Goal: Task Accomplishment & Management: Complete application form

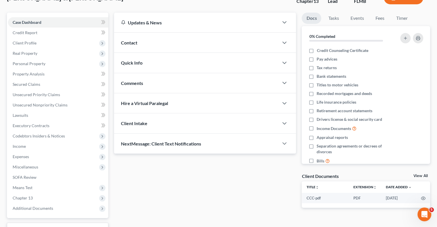
scroll to position [88, 0]
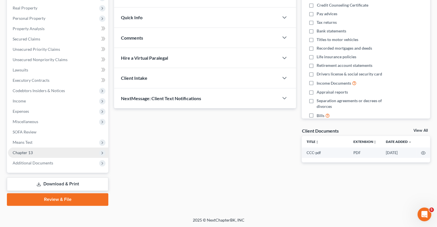
click at [41, 150] on span "Chapter 13" at bounding box center [58, 153] width 100 height 10
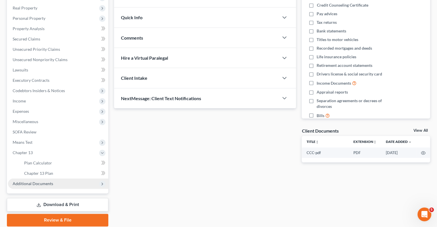
click at [53, 183] on span "Additional Documents" at bounding box center [58, 184] width 100 height 10
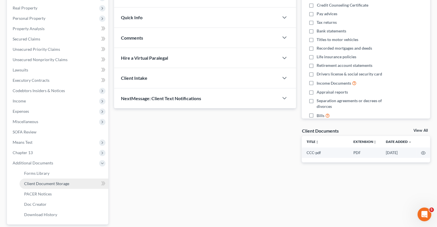
click at [68, 183] on span "Client Document Storage" at bounding box center [46, 183] width 45 height 5
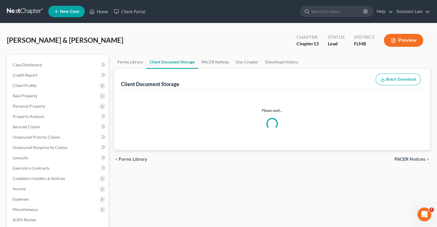
select select "9"
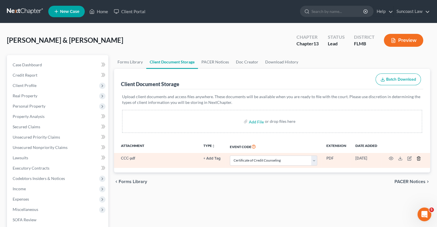
drag, startPoint x: 391, startPoint y: 152, endPoint x: 417, endPoint y: 159, distance: 27.1
click at [417, 159] on icon "button" at bounding box center [418, 158] width 5 height 5
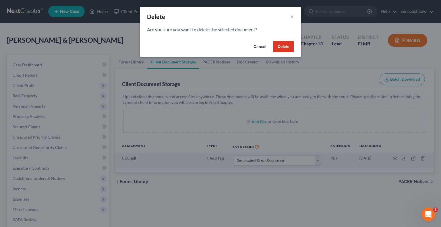
click at [285, 48] on button "Delete" at bounding box center [283, 46] width 21 height 11
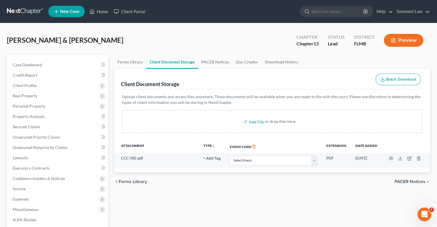
scroll to position [622, 0]
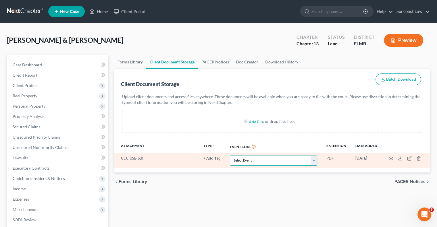
drag, startPoint x: 258, startPoint y: 158, endPoint x: 261, endPoint y: 163, distance: 5.8
click at [258, 158] on select "Select Event 20 Largest Unsecured Creditors Amended Chapter 13 Plan Amended Cre…" at bounding box center [273, 161] width 87 height 10
select select "9"
click at [230, 156] on select "Select Event 20 Largest Unsecured Creditors Amended Chapter 13 Plan Amended Cre…" at bounding box center [273, 161] width 87 height 10
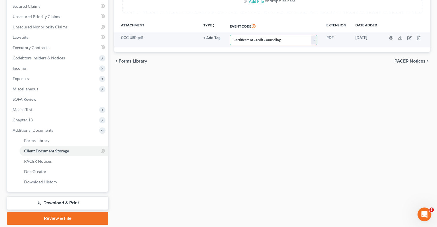
scroll to position [140, 0]
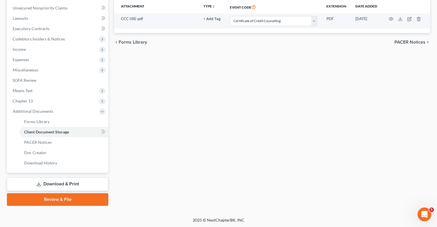
click at [62, 200] on link "Review & File" at bounding box center [57, 199] width 101 height 13
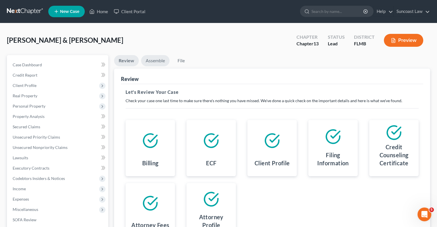
click at [156, 62] on link "Assemble" at bounding box center [155, 60] width 28 height 11
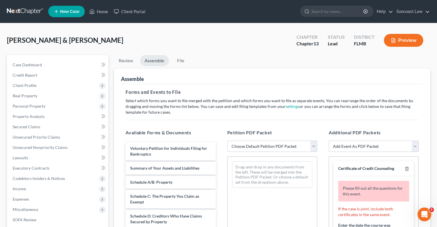
click at [266, 148] on select "Choose Default Petition PDF Packet Complete Bankruptcy Petition (all forms and …" at bounding box center [272, 146] width 90 height 11
select select "0"
click at [227, 141] on select "Choose Default Petition PDF Packet Complete Bankruptcy Petition (all forms and …" at bounding box center [272, 146] width 90 height 11
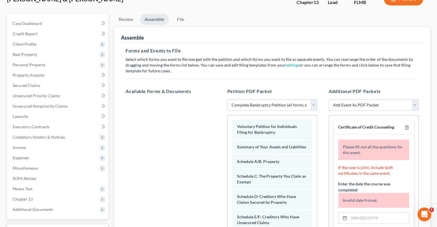
scroll to position [86, 0]
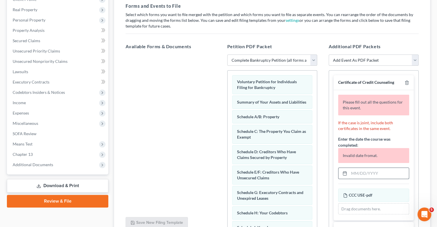
click at [369, 174] on input "text" at bounding box center [379, 173] width 60 height 11
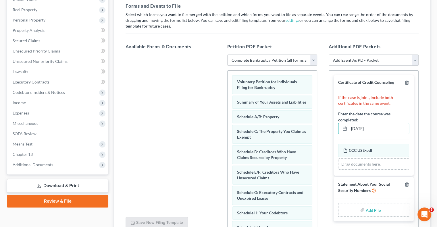
type input "[DATE]"
click at [374, 210] on input "file" at bounding box center [372, 210] width 14 height 10
type input "C:\fakepath\[PERSON_NAME] SSN.pdf"
click at [407, 185] on line "button" at bounding box center [407, 185] width 0 height 1
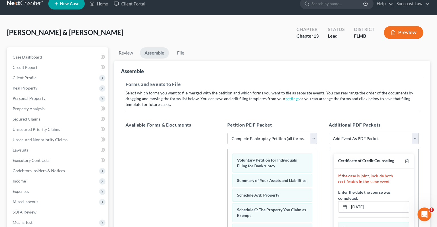
scroll to position [0, 0]
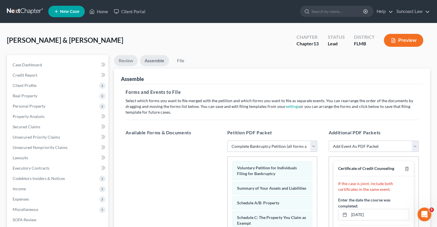
click at [121, 59] on link "Review" at bounding box center [126, 60] width 24 height 11
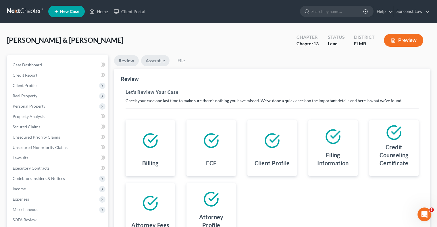
click at [150, 61] on link "Assemble" at bounding box center [155, 60] width 28 height 11
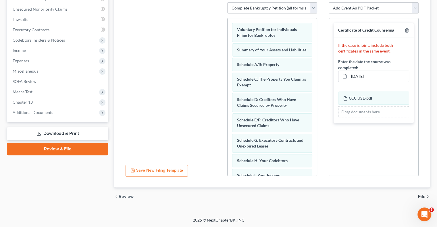
scroll to position [24, 0]
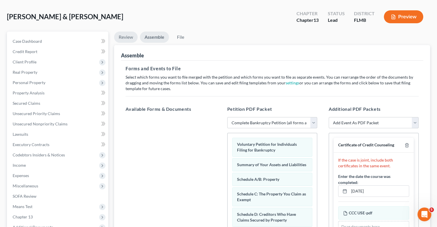
click at [123, 39] on link "Review" at bounding box center [126, 37] width 24 height 11
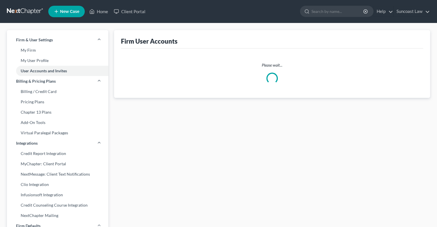
select select "0"
select select "1"
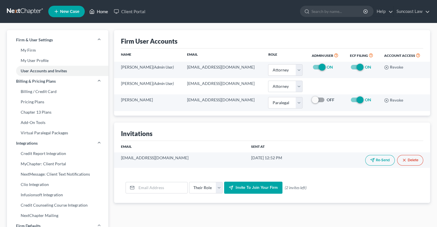
click at [106, 13] on link "Home" at bounding box center [98, 11] width 24 height 10
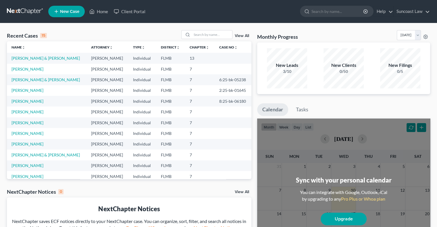
click at [36, 55] on td "[PERSON_NAME] & [PERSON_NAME]" at bounding box center [47, 58] width 80 height 11
click at [36, 59] on link "[PERSON_NAME] & [PERSON_NAME]" at bounding box center [45, 58] width 68 height 5
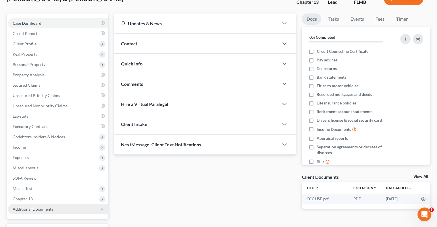
scroll to position [88, 0]
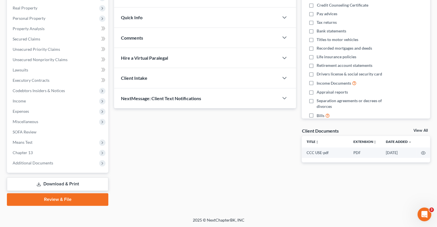
click at [59, 198] on link "Review & File" at bounding box center [57, 199] width 101 height 13
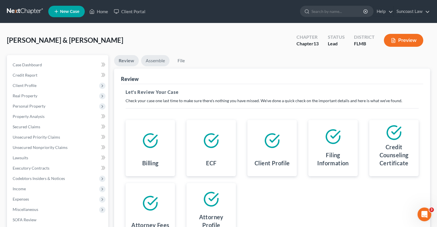
click at [150, 60] on link "Assemble" at bounding box center [155, 60] width 28 height 11
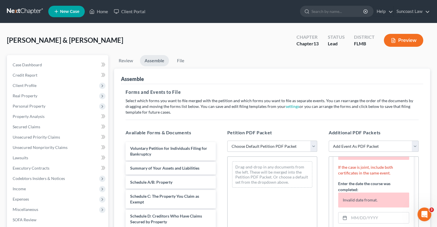
click at [274, 145] on select "Choose Default Petition PDF Packet Complete Bankruptcy Petition (all forms and …" at bounding box center [272, 146] width 90 height 11
select select "0"
click at [227, 141] on select "Choose Default Petition PDF Packet Complete Bankruptcy Petition (all forms and …" at bounding box center [272, 146] width 90 height 11
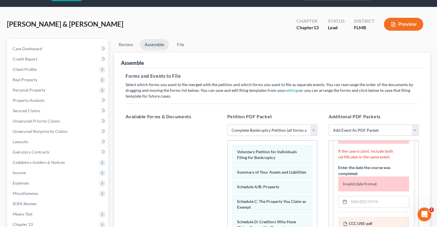
scroll to position [57, 0]
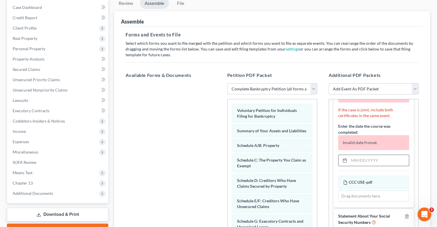
click at [375, 162] on input "text" at bounding box center [379, 160] width 60 height 11
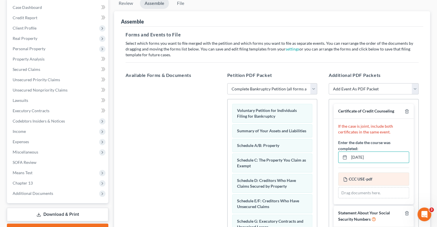
scroll to position [138, 0]
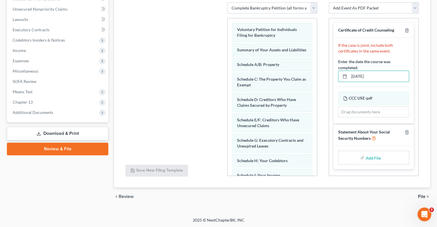
type input "[DATE]"
click at [370, 155] on input "file" at bounding box center [372, 157] width 14 height 10
type input "C:\fakepath\[PERSON_NAME] SSN.pdf"
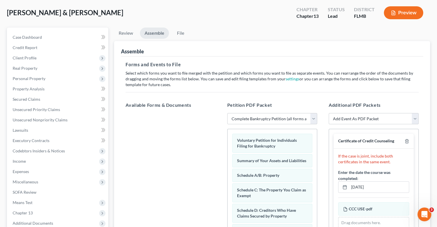
scroll to position [0, 0]
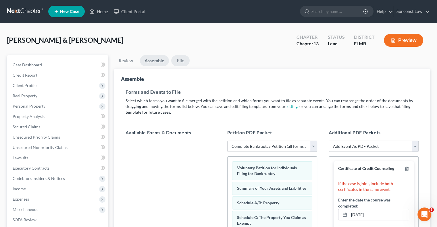
click at [182, 62] on link "File" at bounding box center [180, 60] width 18 height 11
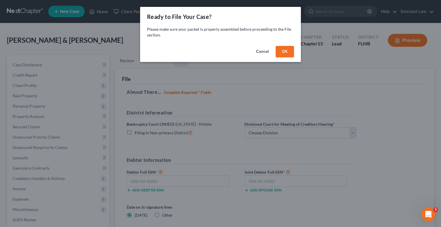
click at [283, 53] on button "OK" at bounding box center [285, 51] width 18 height 11
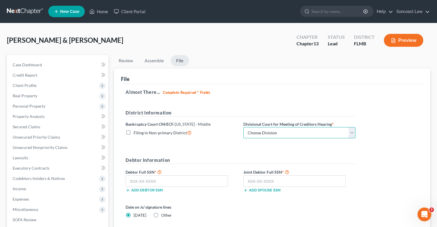
click at [273, 129] on select "Choose Division [GEOGRAPHIC_DATA][PERSON_NAME] [GEOGRAPHIC_DATA] [GEOGRAPHIC_DA…" at bounding box center [299, 132] width 112 height 11
select select "2"
click at [243, 127] on select "Choose Division [GEOGRAPHIC_DATA][PERSON_NAME] [GEOGRAPHIC_DATA] [GEOGRAPHIC_DA…" at bounding box center [299, 132] width 112 height 11
click at [171, 181] on input "text" at bounding box center [176, 180] width 102 height 11
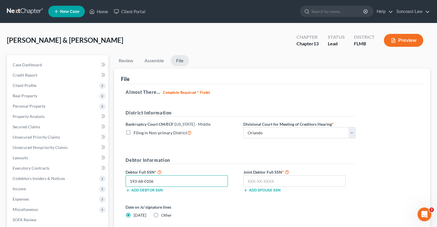
type input "193-68-0106"
drag, startPoint x: 301, startPoint y: 177, endPoint x: 302, endPoint y: 174, distance: 3.8
click at [301, 177] on input "text" at bounding box center [294, 180] width 102 height 11
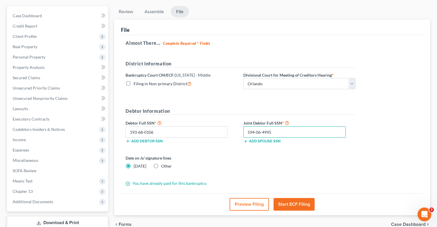
scroll to position [88, 0]
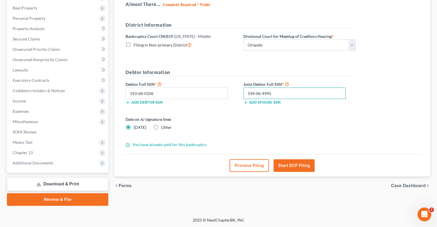
type input "594-06-4995"
click at [301, 166] on button "Start ECF Filing" at bounding box center [293, 165] width 41 height 13
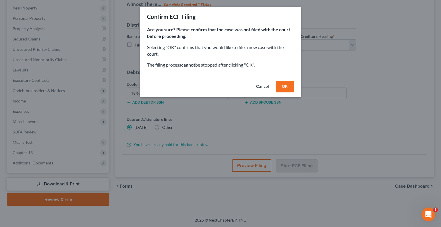
click at [288, 87] on button "OK" at bounding box center [285, 86] width 18 height 11
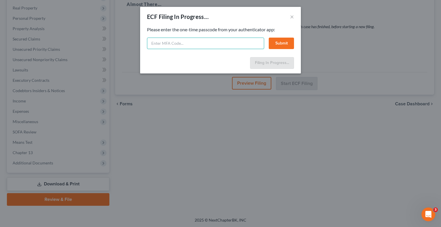
click at [209, 42] on input "text" at bounding box center [205, 43] width 117 height 11
type input "760063"
click at [283, 42] on button "Submit" at bounding box center [281, 43] width 25 height 11
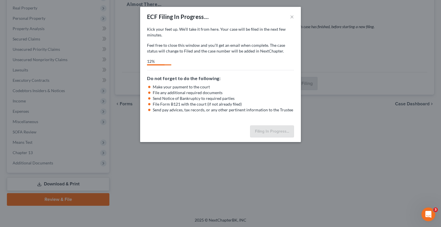
select select "2"
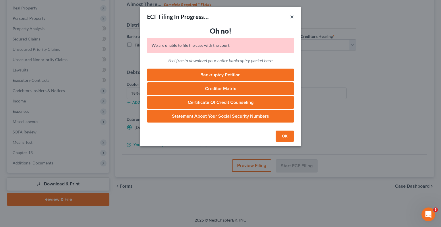
click at [292, 17] on button "×" at bounding box center [292, 16] width 4 height 7
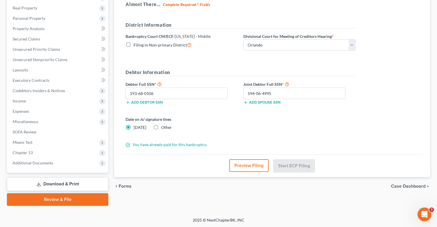
scroll to position [0, 0]
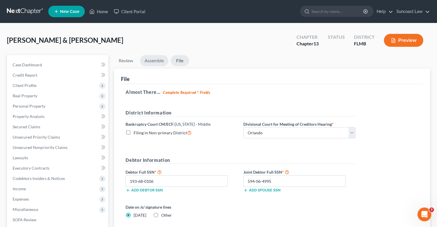
click at [157, 62] on link "Assemble" at bounding box center [154, 60] width 28 height 11
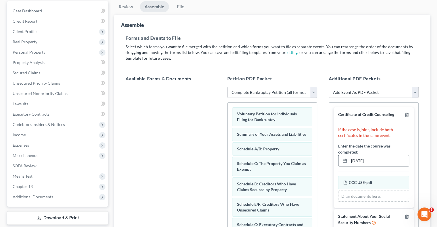
scroll to position [57, 0]
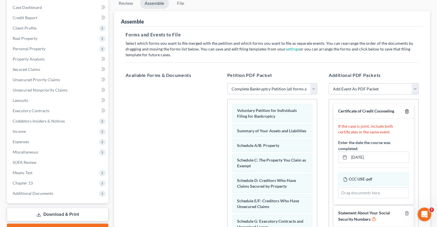
click at [407, 110] on icon "button" at bounding box center [406, 112] width 3 height 4
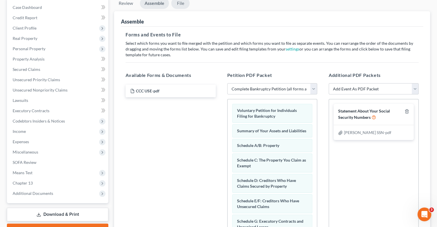
click at [183, 3] on link "File" at bounding box center [180, 3] width 18 height 11
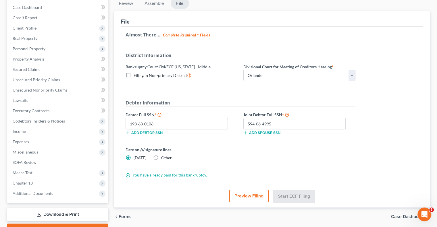
click at [256, 195] on button "Preview Filing" at bounding box center [248, 196] width 39 height 13
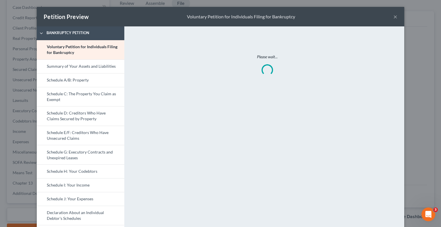
click at [394, 18] on button "×" at bounding box center [395, 16] width 4 height 7
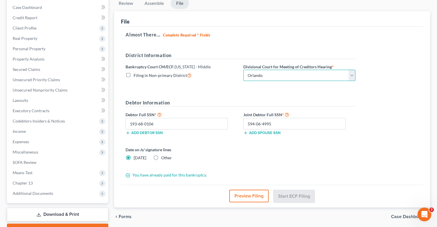
click at [283, 76] on select "Choose Division [GEOGRAPHIC_DATA][PERSON_NAME] [GEOGRAPHIC_DATA] [GEOGRAPHIC_DA…" at bounding box center [299, 75] width 112 height 11
click at [243, 70] on select "Choose Division [GEOGRAPHIC_DATA][PERSON_NAME] [GEOGRAPHIC_DATA] [GEOGRAPHIC_DA…" at bounding box center [299, 75] width 112 height 11
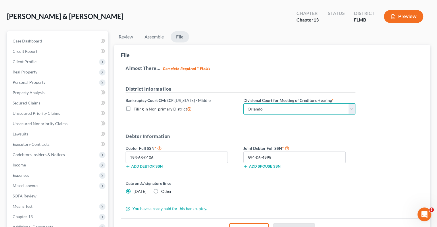
scroll to position [0, 0]
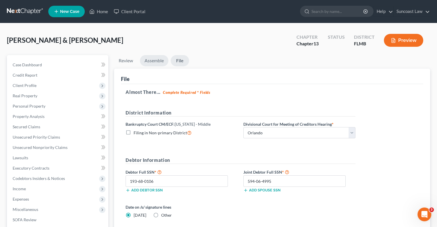
click at [155, 60] on link "Assemble" at bounding box center [154, 60] width 28 height 11
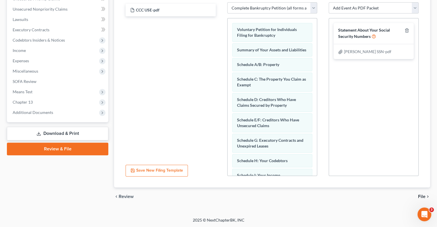
scroll to position [52, 0]
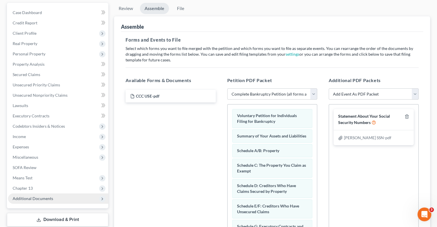
click at [39, 200] on span "Additional Documents" at bounding box center [33, 198] width 40 height 5
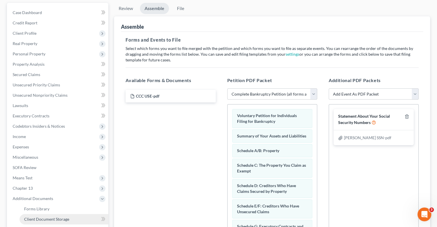
click at [71, 219] on link "Client Document Storage" at bounding box center [64, 219] width 89 height 10
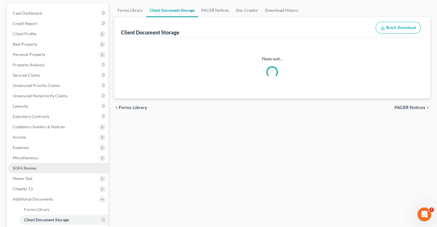
scroll to position [3, 0]
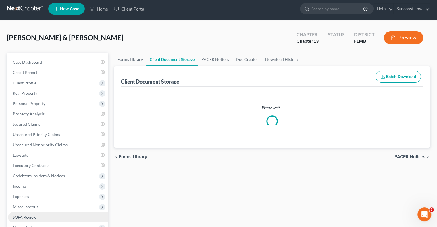
select select "9"
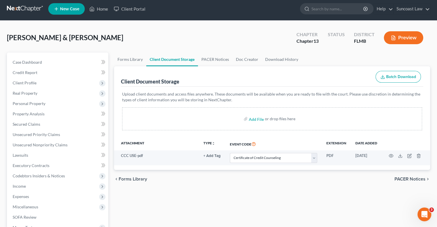
scroll to position [0, 0]
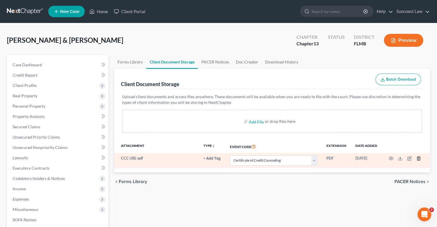
click at [418, 160] on icon "button" at bounding box center [418, 158] width 5 height 5
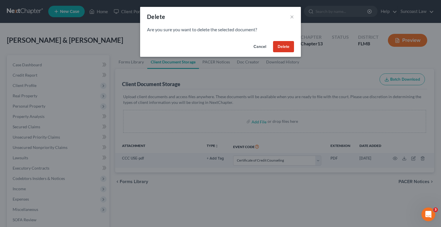
click at [287, 48] on button "Delete" at bounding box center [283, 46] width 21 height 11
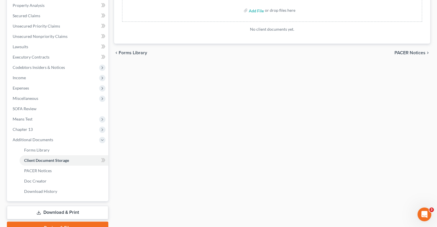
scroll to position [140, 0]
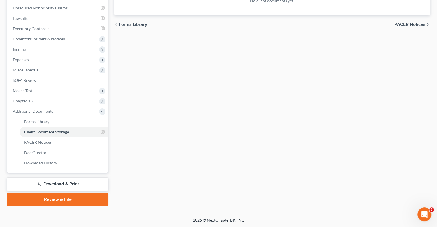
click at [70, 200] on link "Review & File" at bounding box center [57, 199] width 101 height 13
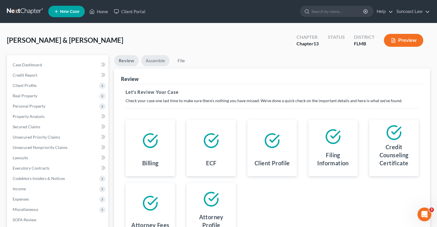
click at [155, 58] on link "Assemble" at bounding box center [155, 60] width 28 height 11
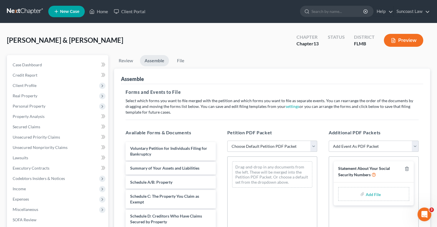
drag, startPoint x: 285, startPoint y: 142, endPoint x: 288, endPoint y: 146, distance: 5.4
click at [285, 142] on select "Choose Default Petition PDF Packet Complete Bankruptcy Petition (all forms and …" at bounding box center [272, 146] width 90 height 11
select select "0"
click at [227, 141] on select "Choose Default Petition PDF Packet Complete Bankruptcy Petition (all forms and …" at bounding box center [272, 146] width 90 height 11
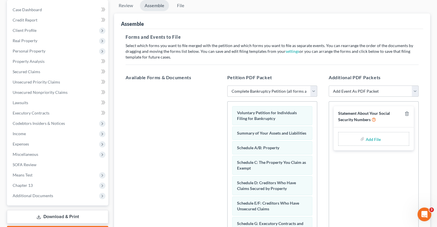
scroll to position [57, 0]
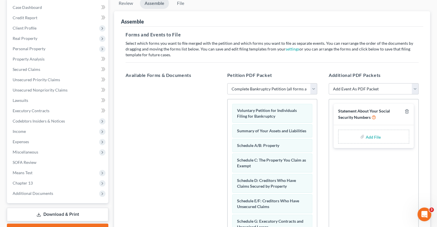
click at [375, 137] on input "file" at bounding box center [372, 136] width 14 height 10
type input "C:\fakepath\[PERSON_NAME] SSN.pdf"
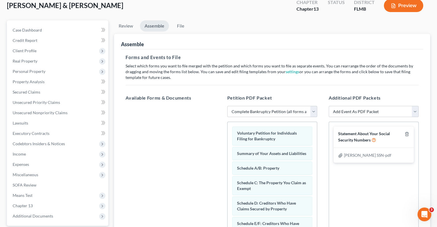
scroll to position [29, 0]
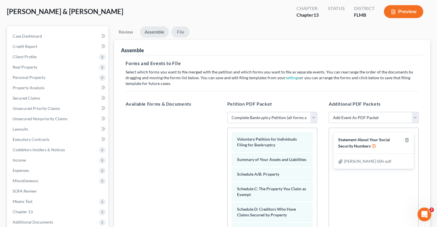
click at [179, 33] on link "File" at bounding box center [180, 31] width 18 height 11
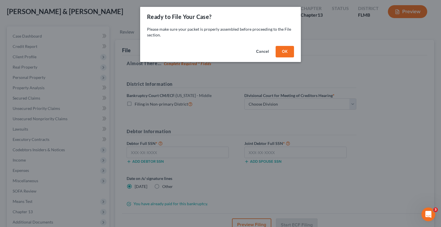
click at [280, 51] on button "OK" at bounding box center [285, 51] width 18 height 11
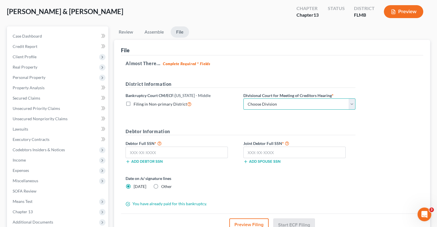
click at [280, 104] on select "Choose Division [GEOGRAPHIC_DATA][PERSON_NAME] [GEOGRAPHIC_DATA] [GEOGRAPHIC_DA…" at bounding box center [299, 103] width 112 height 11
select select "2"
click at [243, 98] on select "Choose Division [GEOGRAPHIC_DATA][PERSON_NAME] [GEOGRAPHIC_DATA] [GEOGRAPHIC_DA…" at bounding box center [299, 103] width 112 height 11
click at [181, 152] on input "text" at bounding box center [176, 152] width 102 height 11
type input "193-68-0106"
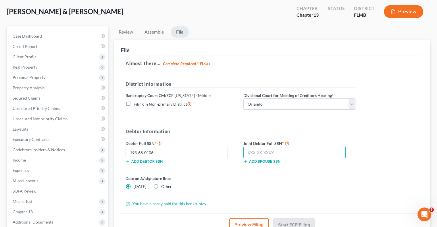
click at [265, 152] on input "text" at bounding box center [294, 152] width 102 height 11
type input "594-06-4995"
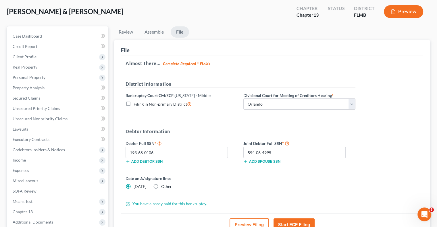
click at [296, 223] on button "Start ECF Filing" at bounding box center [293, 224] width 41 height 13
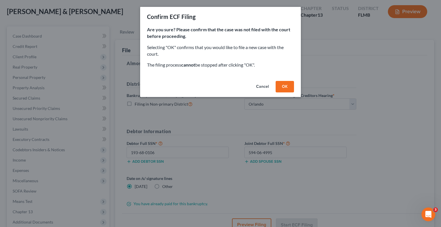
click at [285, 84] on button "OK" at bounding box center [285, 86] width 18 height 11
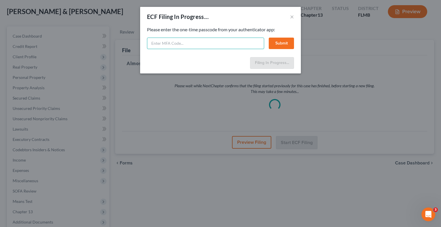
click at [214, 42] on input "text" at bounding box center [205, 43] width 117 height 11
type input "584513"
click at [289, 42] on button "Submit" at bounding box center [281, 43] width 25 height 11
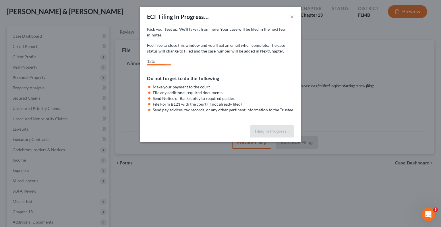
select select "2"
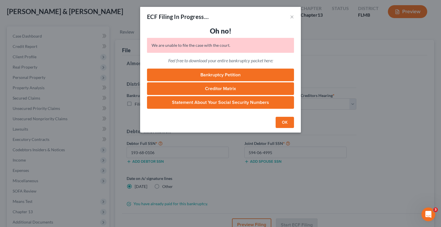
click at [289, 126] on button "OK" at bounding box center [285, 122] width 18 height 11
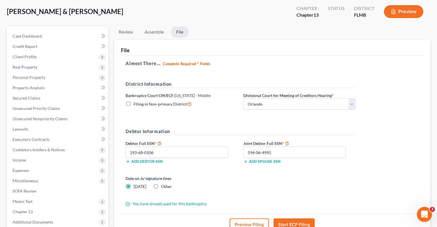
click at [423, 213] on icon "Open Intercom Messenger" at bounding box center [423, 213] width 9 height 9
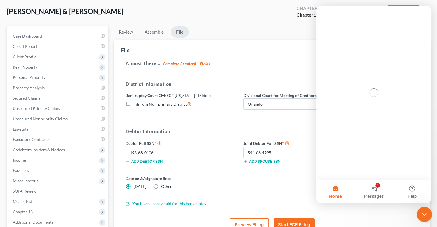
scroll to position [0, 0]
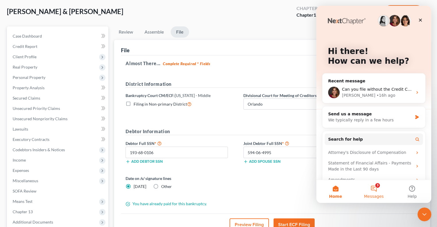
click at [377, 191] on button "3 Messages" at bounding box center [373, 191] width 38 height 23
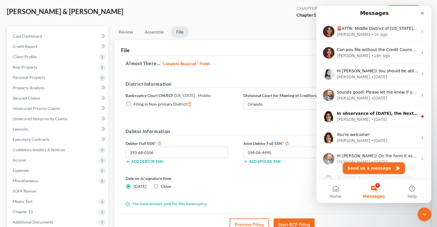
click at [382, 168] on button "Send us a message" at bounding box center [374, 167] width 62 height 11
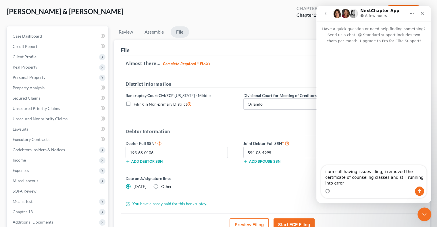
type textarea "i am still having issues filing, i removed the certificate of counseling classe…"
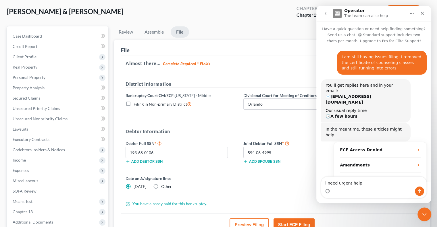
scroll to position [14, 0]
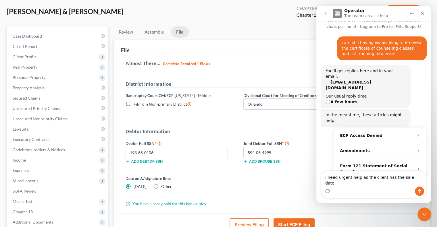
type textarea "i need urgent help as the client has the sale date."
click at [421, 193] on button "Send a message…" at bounding box center [419, 191] width 9 height 9
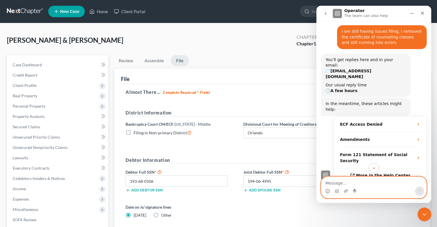
scroll to position [37, 0]
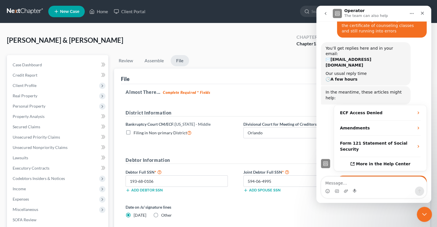
click at [423, 213] on icon "Close Intercom Messenger" at bounding box center [423, 213] width 7 height 7
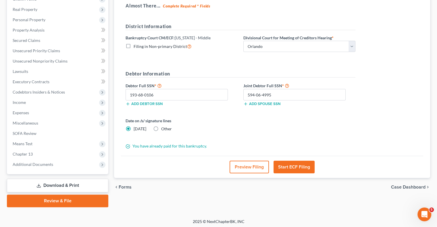
scroll to position [88, 0]
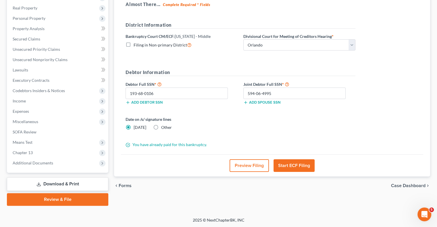
click at [299, 166] on button "Start ECF Filing" at bounding box center [293, 165] width 41 height 13
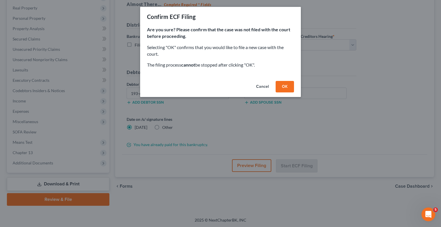
click at [284, 85] on button "OK" at bounding box center [285, 86] width 18 height 11
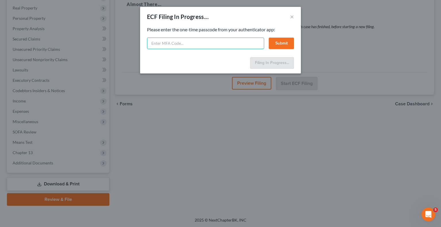
click at [221, 38] on input "text" at bounding box center [205, 43] width 117 height 11
type input "295246"
click at [287, 46] on button "Submit" at bounding box center [281, 43] width 25 height 11
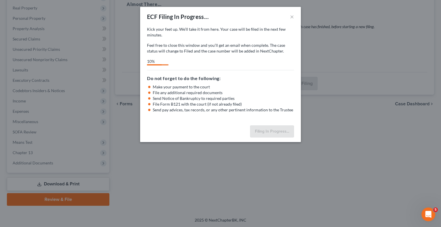
select select "2"
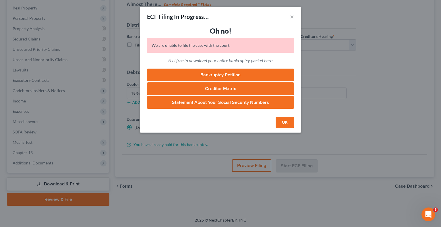
click at [285, 124] on button "OK" at bounding box center [285, 122] width 18 height 11
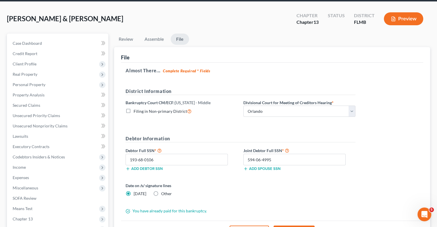
scroll to position [0, 0]
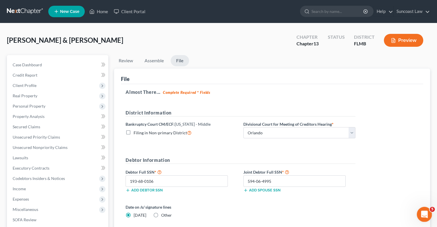
click at [426, 210] on div "Open Intercom Messenger" at bounding box center [423, 213] width 19 height 19
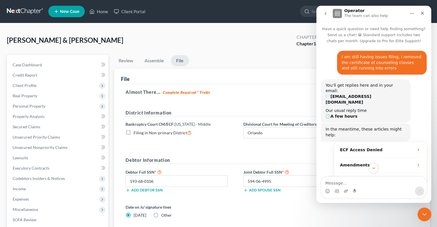
click at [324, 13] on icon "go back" at bounding box center [325, 13] width 5 height 5
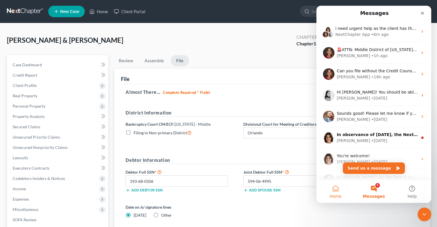
click at [340, 193] on button "Home" at bounding box center [335, 191] width 38 height 23
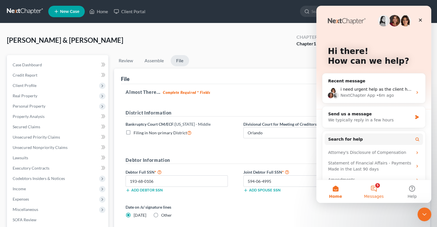
click at [372, 193] on button "5 Messages" at bounding box center [373, 191] width 38 height 23
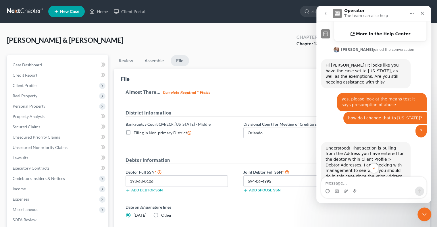
scroll to position [197, 0]
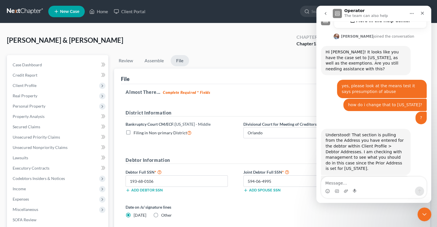
click at [325, 14] on icon "go back" at bounding box center [325, 13] width 5 height 5
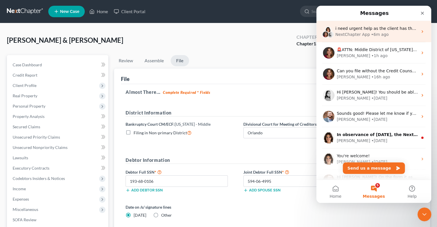
click at [381, 28] on span "i need urgent help as the client has the sale date." at bounding box center [385, 28] width 100 height 5
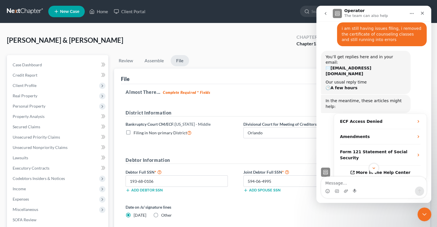
scroll to position [37, 0]
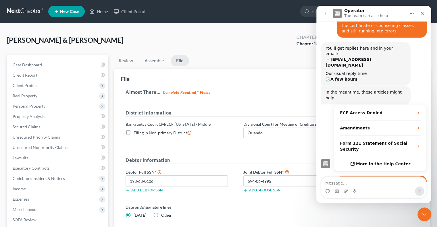
click at [325, 15] on icon "go back" at bounding box center [325, 13] width 5 height 5
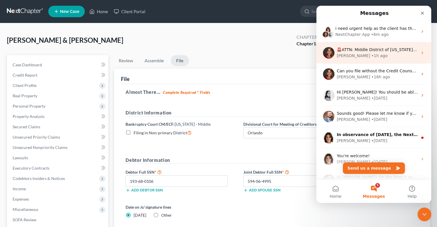
click at [381, 54] on div "[PERSON_NAME] • 1h ago" at bounding box center [376, 56] width 81 height 6
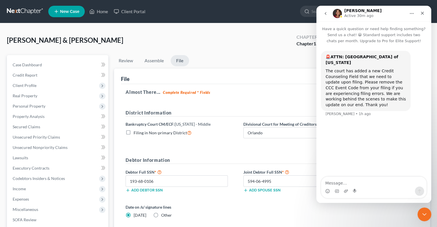
click at [375, 187] on div "Intercom messenger" at bounding box center [373, 191] width 105 height 9
click at [367, 180] on textarea "Message…" at bounding box center [373, 182] width 105 height 10
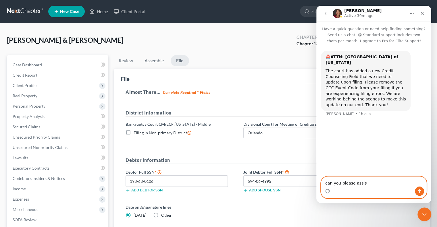
type textarea "can you please assist"
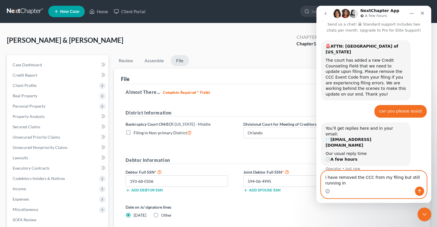
scroll to position [16, 0]
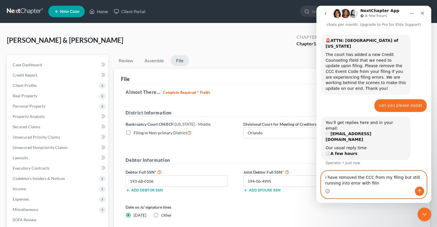
type textarea "i have removed the CCC from my filing but still running into error with filing"
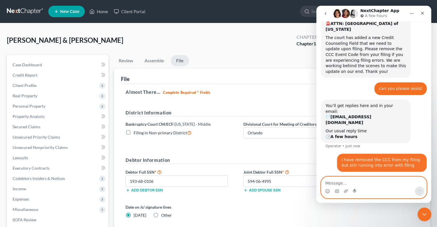
scroll to position [33, 0]
click at [423, 215] on icon "Close Intercom Messenger" at bounding box center [423, 213] width 7 height 7
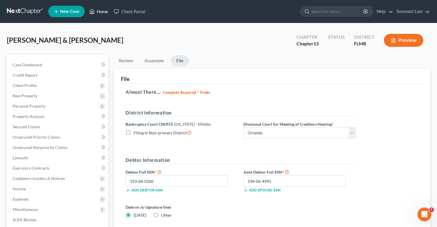
click at [107, 11] on link "Home" at bounding box center [98, 11] width 24 height 10
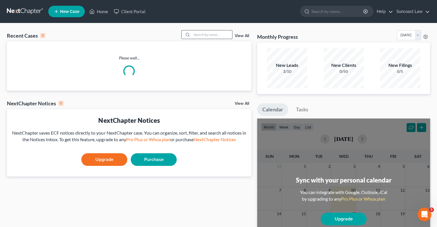
click at [201, 35] on input "search" at bounding box center [212, 34] width 40 height 8
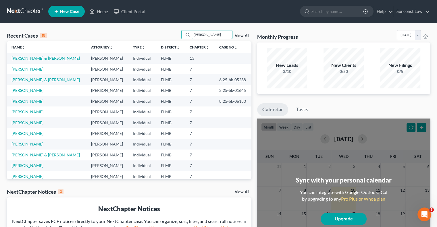
type input "[PERSON_NAME]"
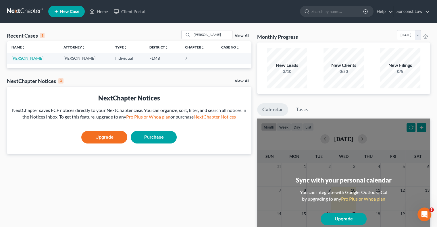
click at [27, 57] on link "[PERSON_NAME]" at bounding box center [27, 58] width 32 height 5
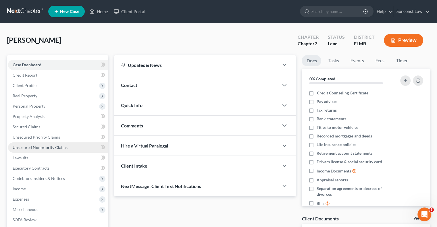
click at [62, 148] on span "Unsecured Nonpriority Claims" at bounding box center [40, 147] width 55 height 5
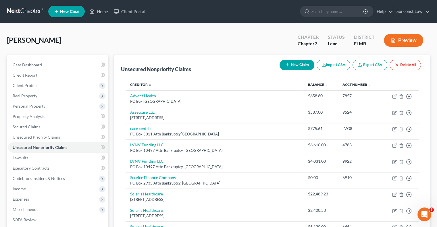
click at [301, 66] on button "New Claim" at bounding box center [296, 65] width 35 height 11
select select "0"
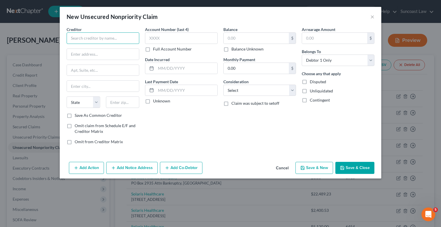
click at [110, 36] on input "text" at bounding box center [103, 37] width 73 height 11
type input "Mandarich Law Group"
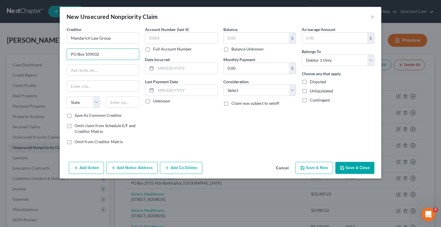
type input "PO Box 109032"
type input "60610"
type input "[GEOGRAPHIC_DATA]"
select select "14"
click at [153, 49] on label "Full Account Number" at bounding box center [172, 49] width 39 height 6
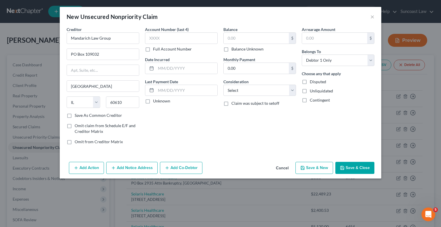
click at [155, 49] on input "Full Account Number" at bounding box center [157, 48] width 4 height 4
click at [166, 39] on input "text" at bounding box center [181, 37] width 73 height 11
type input "4666322"
click at [240, 43] on input "text" at bounding box center [256, 38] width 65 height 11
type input "7,734.12"
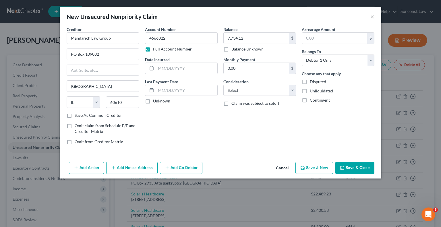
click at [348, 167] on button "Save & Close" at bounding box center [354, 168] width 39 height 12
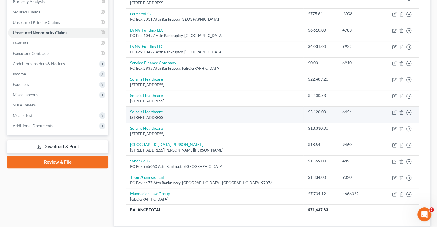
scroll to position [29, 0]
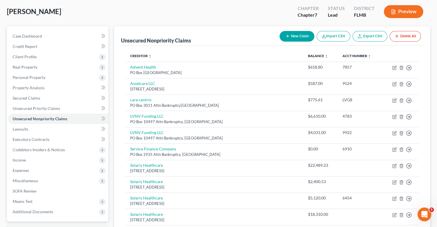
click at [294, 38] on button "New Claim" at bounding box center [296, 36] width 35 height 11
select select "0"
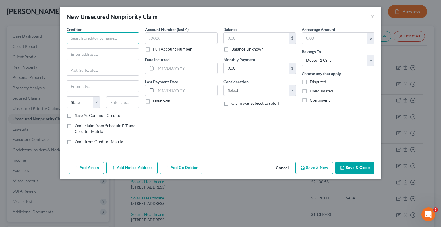
click at [89, 37] on input "text" at bounding box center [103, 37] width 73 height 11
type input "One Main"
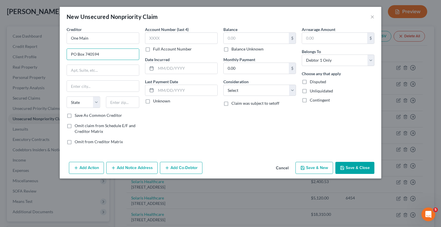
type input "PO Box 740594"
type input "45274"
type input "[GEOGRAPHIC_DATA]"
select select "36"
click at [153, 49] on label "Full Account Number" at bounding box center [172, 49] width 39 height 6
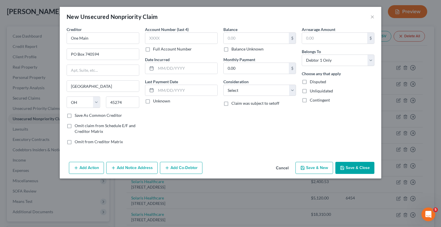
click at [155, 49] on input "Full Account Number" at bounding box center [157, 48] width 4 height 4
click at [179, 40] on input "text" at bounding box center [181, 37] width 73 height 11
type input "08728149"
click at [243, 37] on input "text" at bounding box center [256, 38] width 65 height 11
type input "6,364.42"
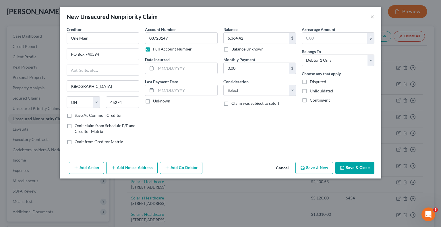
click at [365, 166] on button "Save & Close" at bounding box center [354, 168] width 39 height 12
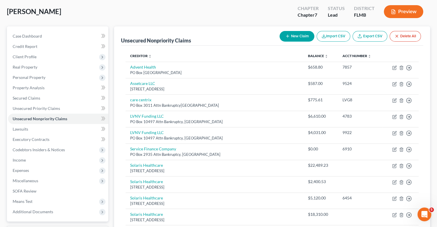
click at [302, 32] on button "New Claim" at bounding box center [296, 36] width 35 height 11
select select "0"
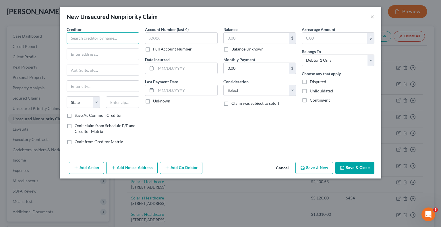
click at [101, 34] on input "text" at bounding box center [103, 37] width 73 height 11
type input "Solaris Healthcare Zephyrhills"
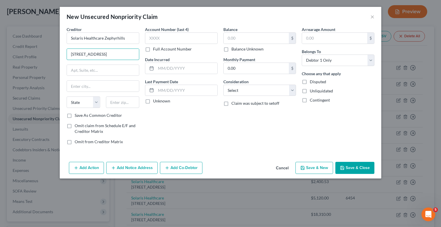
type input "[STREET_ADDRESS]"
type input "33540"
type input "Zephyrhills"
select select "9"
click at [153, 48] on label "Full Account Number" at bounding box center [172, 49] width 39 height 6
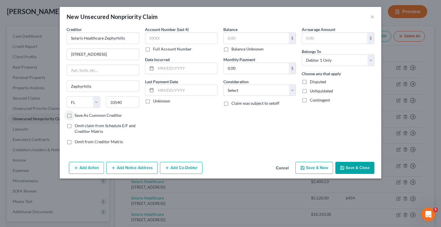
click at [155, 48] on input "Full Account Number" at bounding box center [157, 48] width 4 height 4
click at [177, 38] on input "text" at bounding box center [181, 37] width 73 height 11
type input "386454"
click at [249, 36] on input "text" at bounding box center [256, 38] width 65 height 11
type input "5,120"
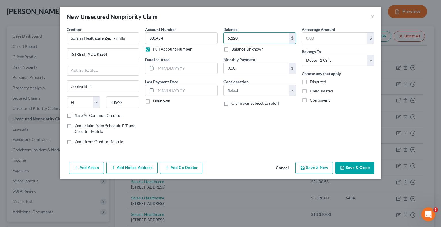
click at [353, 172] on button "Save & Close" at bounding box center [354, 168] width 39 height 12
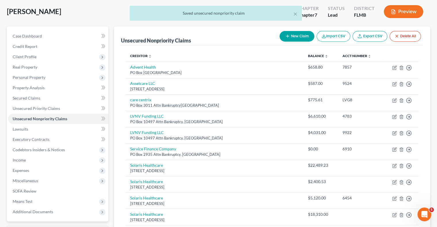
click at [298, 31] on button "New Claim" at bounding box center [296, 36] width 35 height 11
select select "0"
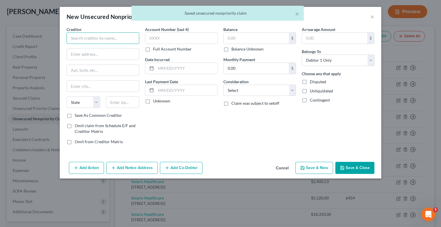
click at [123, 38] on input "text" at bounding box center [103, 37] width 73 height 11
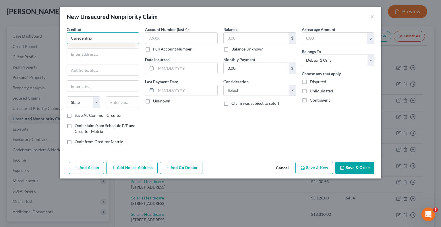
type input "Carecentrix"
type input "PO Box 277947"
type input "30384"
type input "[GEOGRAPHIC_DATA]"
select select "10"
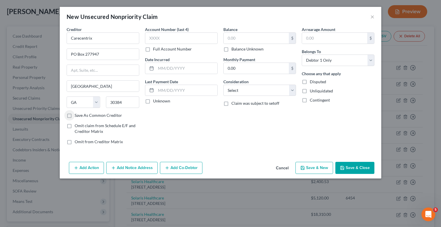
click at [153, 48] on label "Full Account Number" at bounding box center [172, 49] width 39 height 6
click at [155, 48] on input "Full Account Number" at bounding box center [157, 48] width 4 height 4
click at [165, 37] on input "text" at bounding box center [181, 37] width 73 height 11
type input "3748-0005368249"
click at [257, 37] on input "text" at bounding box center [256, 38] width 65 height 11
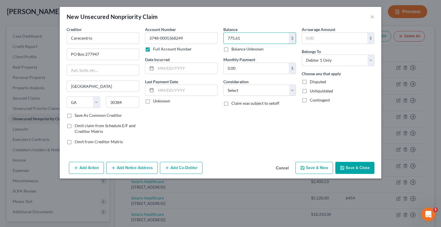
type input "775.61"
click at [361, 170] on button "Save & Close" at bounding box center [354, 168] width 39 height 12
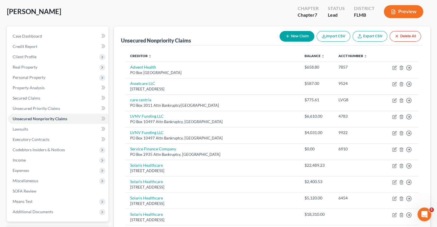
click at [301, 35] on button "New Claim" at bounding box center [296, 36] width 35 height 11
select select "0"
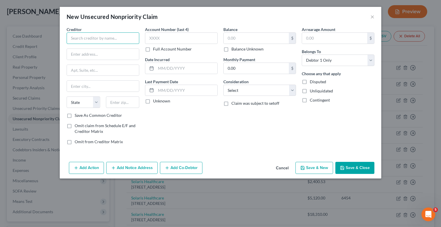
click at [83, 39] on input "text" at bounding box center [103, 37] width 73 height 11
type input "Gulf Coast"
type input "PO Box 987"
type input "34270"
type input "Tallevast"
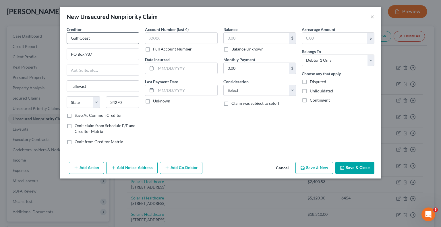
select select "9"
click at [153, 46] on label "Full Account Number" at bounding box center [172, 49] width 39 height 6
click at [155, 46] on input "Full Account Number" at bounding box center [157, 48] width 4 height 4
click at [180, 32] on input "text" at bounding box center [181, 37] width 73 height 11
type input "54709460"
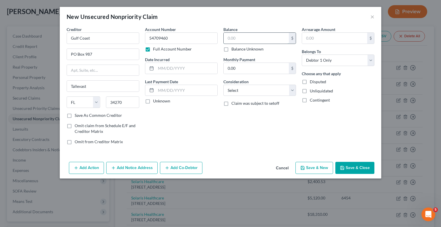
click at [266, 39] on input "text" at bounding box center [256, 38] width 65 height 11
type input "18.54"
click at [359, 163] on button "Save & Close" at bounding box center [354, 168] width 39 height 12
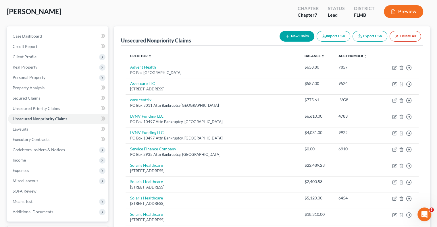
click at [293, 36] on button "New Claim" at bounding box center [296, 36] width 35 height 11
select select "0"
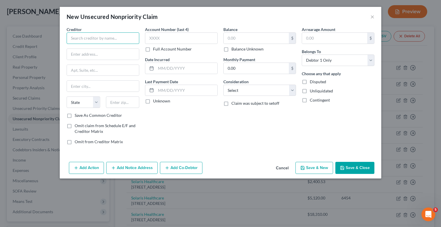
click at [123, 37] on input "text" at bounding box center [103, 37] width 73 height 11
type input "[GEOGRAPHIC_DATA][PERSON_NAME]"
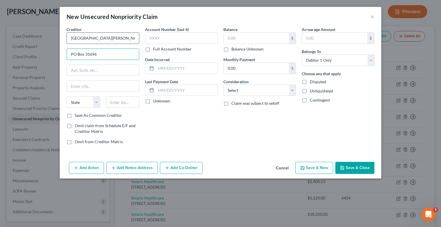
type input "PO Box 31696"
type input "33631"
type input "[GEOGRAPHIC_DATA]"
select select "9"
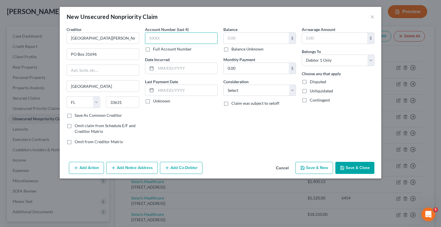
click at [164, 40] on input "text" at bounding box center [181, 37] width 73 height 11
click at [153, 48] on label "Full Account Number" at bounding box center [172, 49] width 39 height 6
click at [155, 48] on input "Full Account Number" at bounding box center [157, 48] width 4 height 4
click at [180, 36] on input "text" at bounding box center [181, 37] width 73 height 11
type input "5332663375"
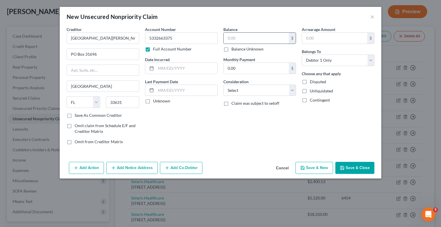
click at [255, 38] on input "text" at bounding box center [256, 38] width 65 height 11
type input "18.54"
click at [362, 161] on div "Add Action Add Notice Address Add Co-Debtor Cancel Save & New Save & Close" at bounding box center [221, 169] width 322 height 19
click at [360, 170] on button "Save & Close" at bounding box center [354, 168] width 39 height 12
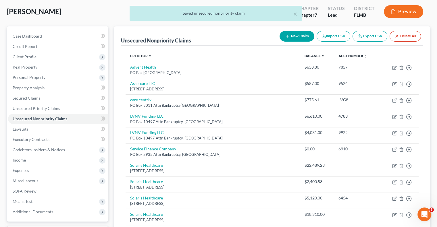
click at [297, 35] on button "New Claim" at bounding box center [296, 36] width 35 height 11
select select "0"
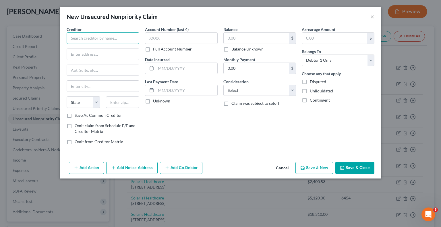
click at [98, 33] on input "text" at bounding box center [103, 37] width 73 height 11
type input "Asset Care"
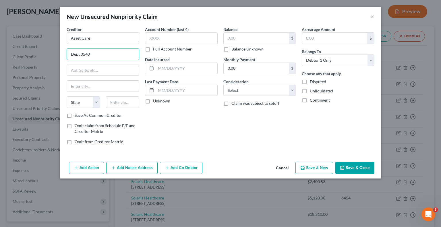
type input "Dept 0540"
type input "PO Box 120540"
type input "75312"
type input "[GEOGRAPHIC_DATA]"
select select "45"
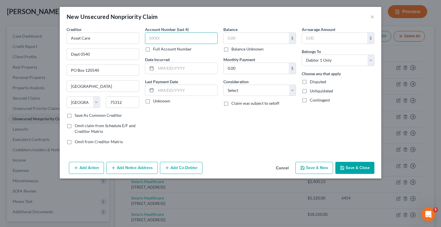
click at [175, 40] on input "text" at bounding box center [181, 37] width 73 height 11
click at [153, 48] on label "Full Account Number" at bounding box center [172, 49] width 39 height 6
click at [155, 48] on input "Full Account Number" at bounding box center [157, 48] width 4 height 4
click at [175, 39] on input "text" at bounding box center [181, 37] width 73 height 11
type input "19323462"
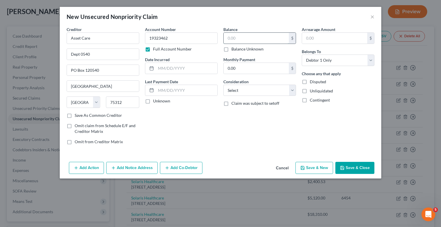
click at [246, 41] on input "text" at bounding box center [256, 38] width 65 height 11
type input "265.50"
click at [363, 167] on button "Save & Close" at bounding box center [354, 168] width 39 height 12
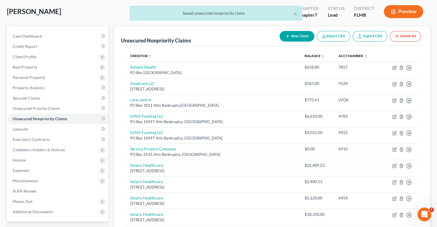
click at [293, 40] on button "New Claim" at bounding box center [296, 36] width 35 height 11
select select "0"
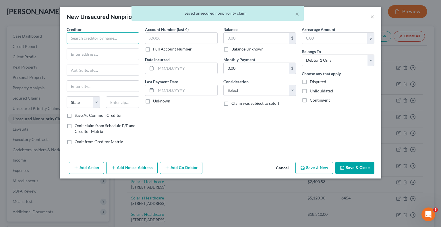
click at [105, 36] on input "text" at bounding box center [103, 37] width 73 height 11
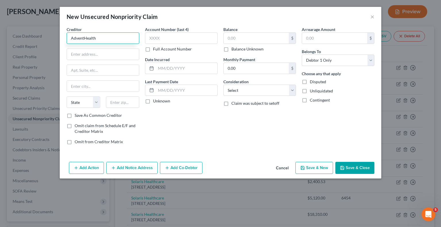
type input "AdventHealth"
type input "PO Box 105572"
type input "30348"
type input "[GEOGRAPHIC_DATA]"
select select "10"
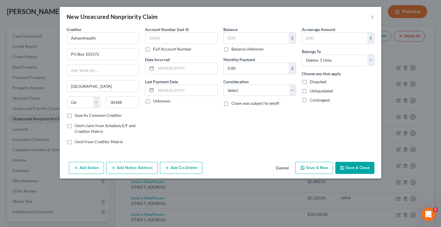
click at [153, 48] on label "Full Account Number" at bounding box center [172, 49] width 39 height 6
click at [155, 48] on input "Full Account Number" at bounding box center [157, 48] width 4 height 4
click at [171, 35] on input "text" at bounding box center [181, 37] width 73 height 11
type input "7437857"
click at [245, 33] on input "text" at bounding box center [256, 38] width 65 height 11
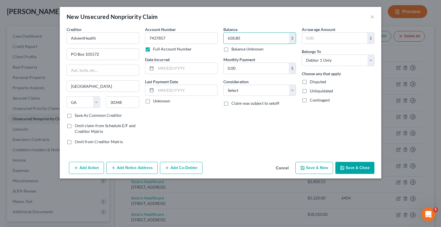
type input "658.80"
click at [365, 165] on button "Save & Close" at bounding box center [354, 168] width 39 height 12
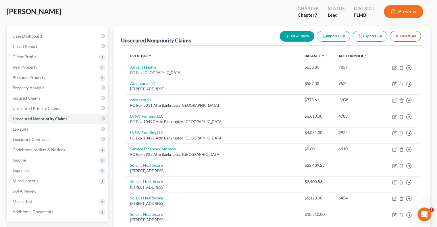
click at [291, 38] on button "New Claim" at bounding box center [296, 36] width 35 height 11
select select "0"
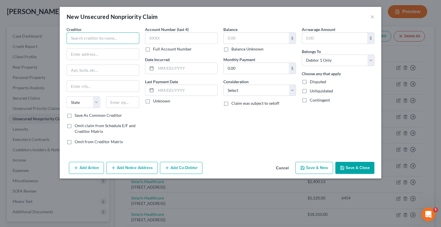
click at [108, 33] on input "text" at bounding box center [103, 37] width 73 height 11
type input "North American Credit Services"
type input "PO Box 182221"
type input "37422"
type input "Chattanooga"
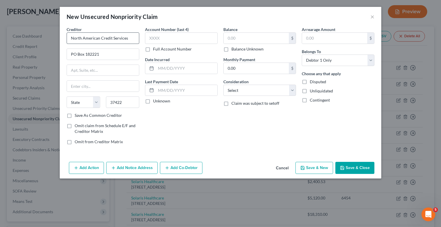
select select "44"
click at [153, 49] on label "Full Account Number" at bounding box center [172, 49] width 39 height 6
click at [155, 49] on input "Full Account Number" at bounding box center [157, 48] width 4 height 4
click at [160, 40] on input "text" at bounding box center [181, 37] width 73 height 11
type input "1490000111102"
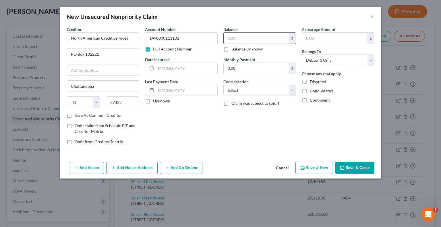
click at [234, 41] on input "text" at bounding box center [256, 38] width 65 height 11
type input "255"
click at [350, 164] on button "Save & Close" at bounding box center [354, 168] width 39 height 12
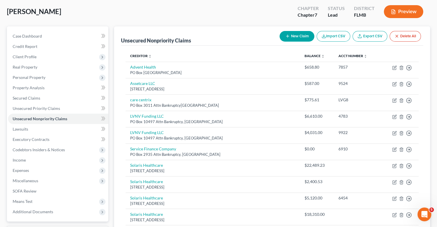
click at [292, 34] on button "New Claim" at bounding box center [296, 36] width 35 height 11
select select "0"
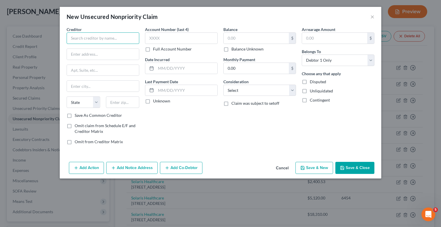
click at [119, 36] on input "text" at bounding box center [103, 37] width 73 height 11
type input "Carecentrix"
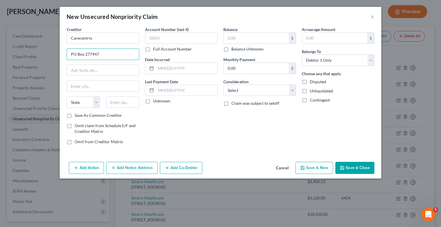
type input "PO Box 277947"
type input "30384"
type input "[GEOGRAPHIC_DATA]"
select select "10"
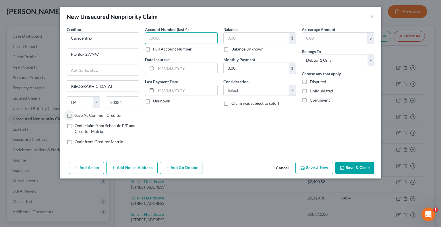
click at [174, 34] on input "text" at bounding box center [181, 37] width 73 height 11
type input "3748"
click at [153, 49] on label "Full Account Number" at bounding box center [172, 49] width 39 height 6
click at [155, 49] on input "Full Account Number" at bounding box center [157, 48] width 4 height 4
drag, startPoint x: 171, startPoint y: 37, endPoint x: 145, endPoint y: 39, distance: 26.5
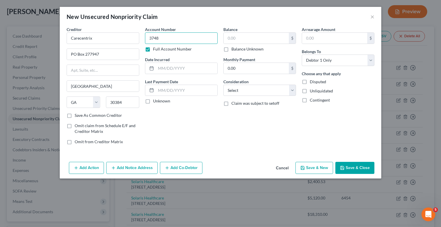
click at [145, 39] on input "3748" at bounding box center [181, 37] width 73 height 11
type input "3748-0005368249"
click at [260, 40] on input "text" at bounding box center [256, 38] width 65 height 11
type input "775.61"
click at [364, 170] on button "Save & Close" at bounding box center [354, 168] width 39 height 12
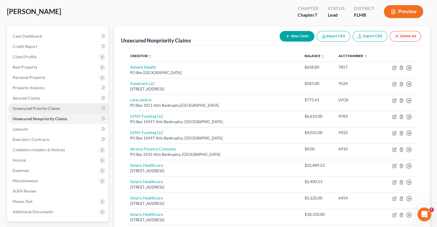
drag, startPoint x: 59, startPoint y: 103, endPoint x: 64, endPoint y: 111, distance: 9.0
click at [59, 103] on link "Unsecured Priority Claims" at bounding box center [58, 108] width 100 height 10
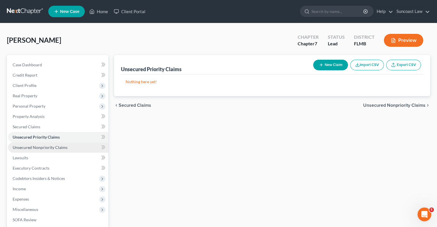
click at [63, 146] on span "Unsecured Nonpriority Claims" at bounding box center [40, 147] width 55 height 5
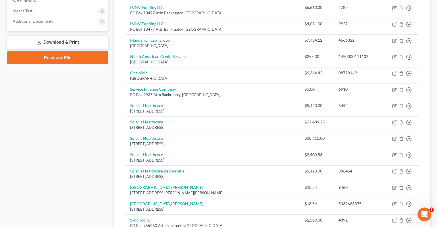
scroll to position [230, 0]
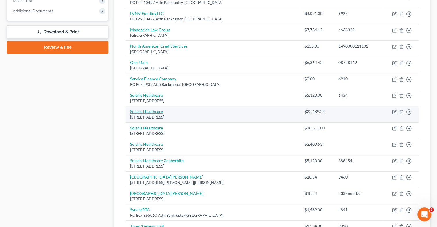
click at [142, 111] on link "Solaris Healthcare" at bounding box center [146, 111] width 33 height 5
select select "9"
select select "0"
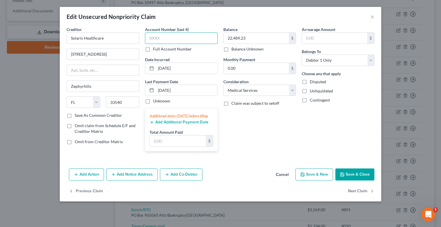
click at [179, 40] on input "text" at bounding box center [181, 37] width 73 height 11
type input "9231"
click at [352, 181] on button "Save & Close" at bounding box center [354, 175] width 39 height 12
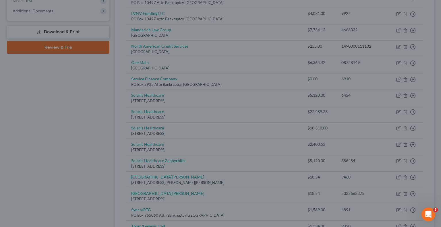
type input "0"
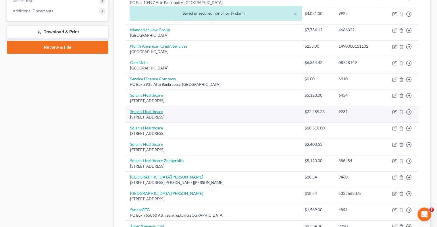
click at [150, 111] on link "Solaris Healthcare" at bounding box center [146, 111] width 33 height 5
select select "9"
select select "0"
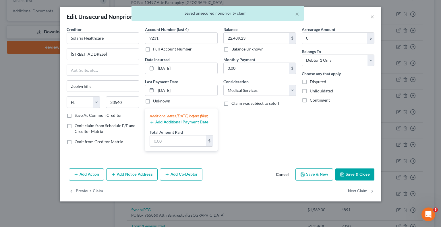
click at [351, 181] on button "Save & Close" at bounding box center [354, 175] width 39 height 12
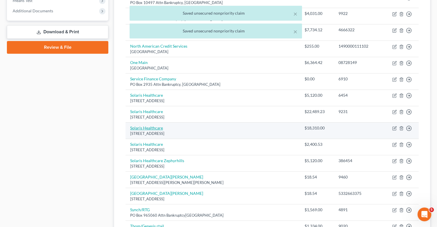
click at [146, 127] on link "Solaris Healthcare" at bounding box center [146, 127] width 33 height 5
select select "9"
select select "0"
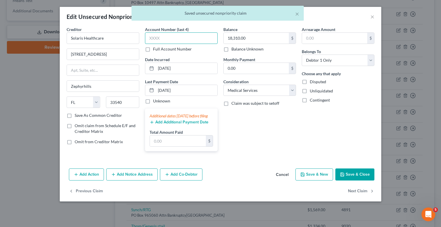
click at [164, 36] on input "text" at bounding box center [181, 37] width 73 height 11
type input "9231"
click at [349, 177] on button "Save & Close" at bounding box center [354, 175] width 39 height 12
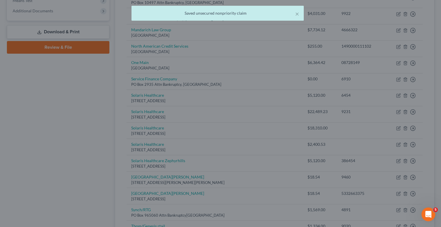
type input "0"
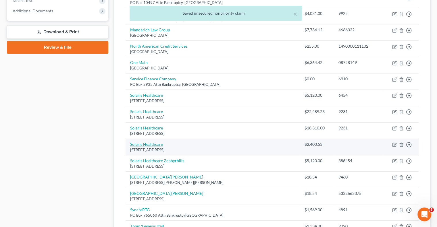
click at [151, 145] on link "Solaris Healthcare" at bounding box center [146, 144] width 33 height 5
select select "9"
select select "0"
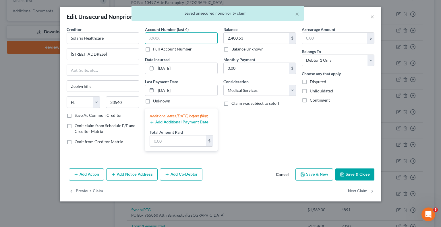
click at [198, 37] on input "text" at bounding box center [181, 37] width 73 height 11
type input "9231"
drag, startPoint x: 353, startPoint y: 175, endPoint x: 357, endPoint y: 179, distance: 6.1
click at [353, 175] on button "Save & Close" at bounding box center [354, 175] width 39 height 12
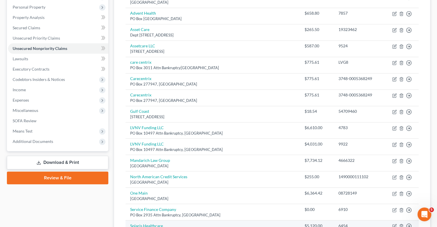
scroll to position [0, 0]
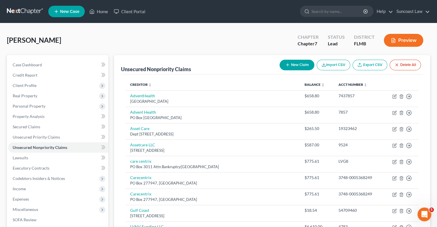
click at [287, 67] on icon "button" at bounding box center [287, 65] width 5 height 5
select select "0"
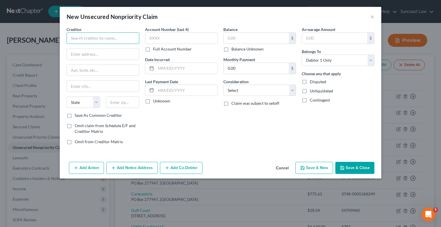
click at [92, 36] on input "text" at bounding box center [103, 37] width 73 height 11
type input "Gulf Coast Collection"
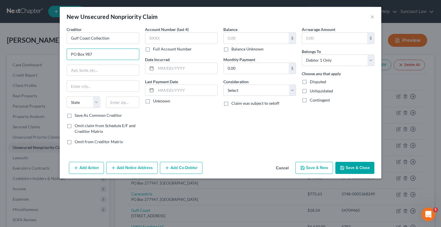
type input "PO Box 987"
type input "34270"
type input "Tallevast"
select select "9"
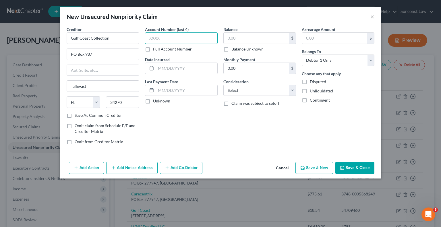
drag, startPoint x: 192, startPoint y: 38, endPoint x: 193, endPoint y: 34, distance: 3.3
click at [193, 36] on input "text" at bounding box center [181, 37] width 73 height 11
type input "9231"
click at [231, 50] on label "Balance Unknown" at bounding box center [247, 49] width 32 height 6
click at [234, 50] on input "Balance Unknown" at bounding box center [236, 48] width 4 height 4
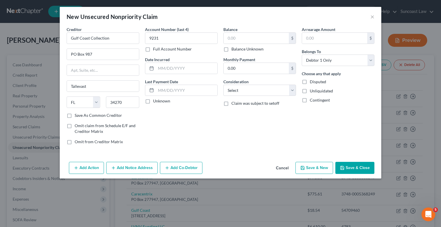
checkbox input "true"
type input "0.00"
drag, startPoint x: 361, startPoint y: 165, endPoint x: 358, endPoint y: 164, distance: 2.9
click at [361, 165] on button "Save & Close" at bounding box center [354, 168] width 39 height 12
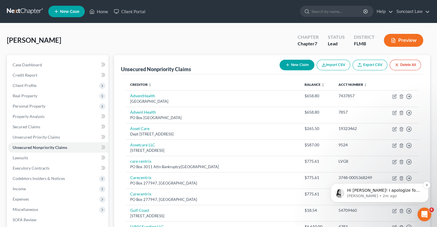
click at [390, 193] on p "Hi [PERSON_NAME]! I apologize for my delayed response and for the frustrating f…" at bounding box center [384, 191] width 74 height 6
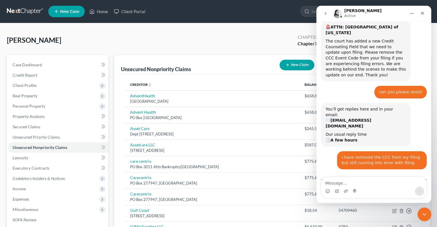
scroll to position [80, 0]
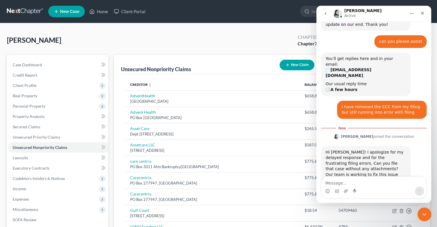
click at [393, 184] on textarea "Message…" at bounding box center [373, 182] width 105 height 10
click at [422, 216] on icon "Close Intercom Messenger" at bounding box center [423, 213] width 7 height 7
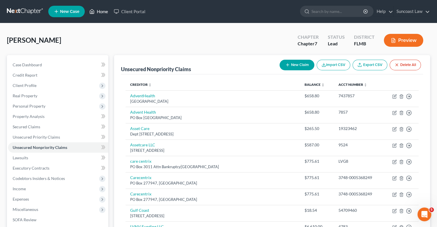
click at [104, 11] on link "Home" at bounding box center [98, 11] width 24 height 10
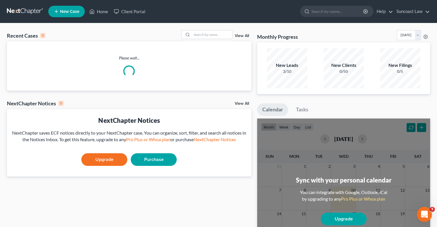
click at [423, 216] on icon "Open Intercom Messenger" at bounding box center [423, 213] width 9 height 9
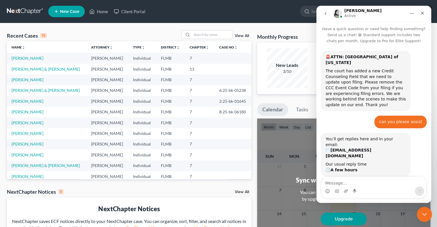
scroll to position [70, 0]
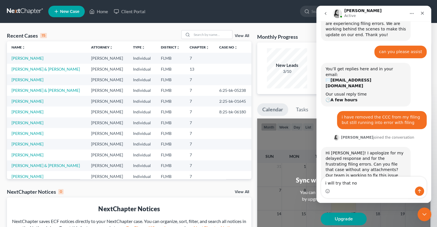
type textarea "i will try that now"
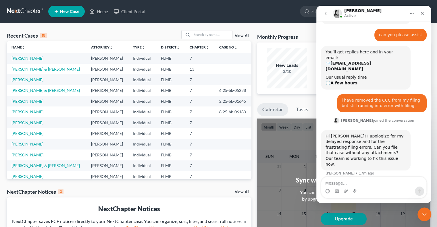
scroll to position [87, 0]
click at [423, 215] on icon "Close Intercom Messenger" at bounding box center [423, 213] width 7 height 7
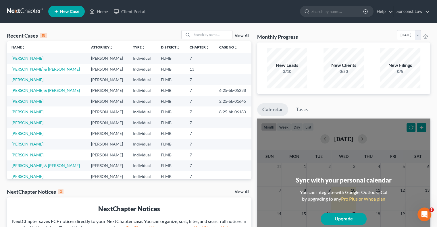
click at [44, 71] on link "[PERSON_NAME] & [PERSON_NAME]" at bounding box center [45, 69] width 68 height 5
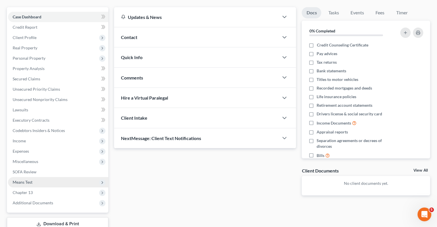
scroll to position [88, 0]
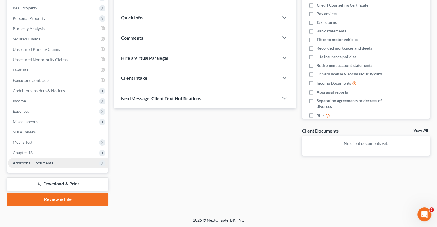
click at [39, 160] on span "Additional Documents" at bounding box center [58, 163] width 100 height 10
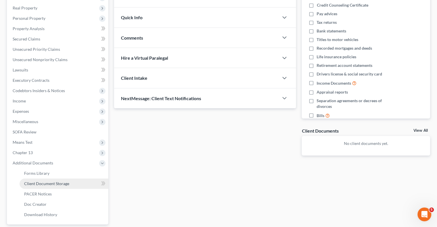
click at [59, 183] on span "Client Document Storage" at bounding box center [46, 183] width 45 height 5
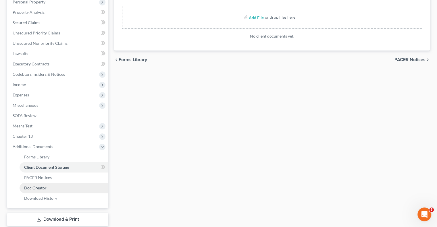
scroll to position [140, 0]
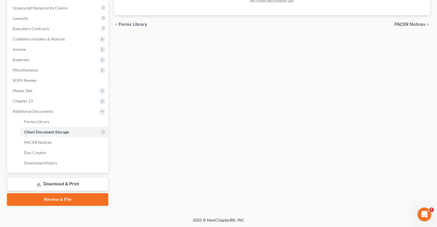
click at [67, 202] on link "Review & File" at bounding box center [57, 199] width 101 height 13
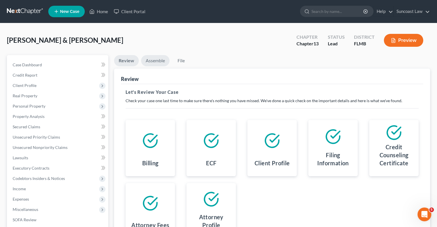
click at [162, 62] on link "Assemble" at bounding box center [155, 60] width 28 height 11
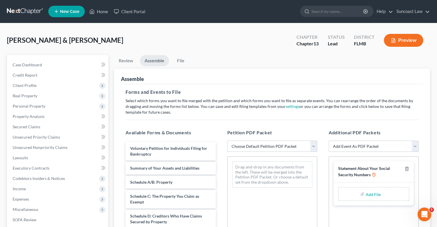
click at [270, 145] on select "Choose Default Petition PDF Packet Complete Bankruptcy Petition (all forms and …" at bounding box center [272, 146] width 90 height 11
select select "0"
click at [227, 141] on select "Choose Default Petition PDF Packet Complete Bankruptcy Petition (all forms and …" at bounding box center [272, 146] width 90 height 11
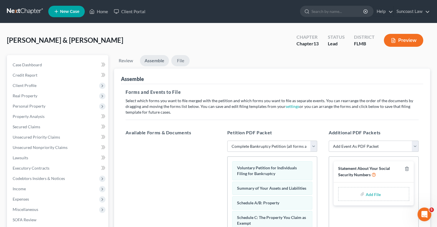
click at [180, 59] on link "File" at bounding box center [180, 60] width 18 height 11
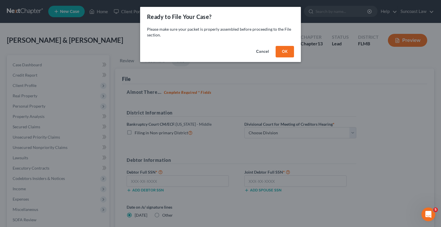
click at [283, 50] on button "OK" at bounding box center [285, 51] width 18 height 11
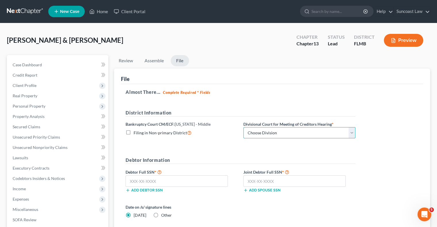
drag, startPoint x: 262, startPoint y: 130, endPoint x: 265, endPoint y: 132, distance: 3.7
click at [262, 130] on select "Choose Division [GEOGRAPHIC_DATA][PERSON_NAME] [GEOGRAPHIC_DATA] [GEOGRAPHIC_DA…" at bounding box center [299, 132] width 112 height 11
select select "2"
click at [243, 127] on select "Choose Division [GEOGRAPHIC_DATA][PERSON_NAME] [GEOGRAPHIC_DATA] [GEOGRAPHIC_DA…" at bounding box center [299, 132] width 112 height 11
click at [178, 183] on input "text" at bounding box center [176, 180] width 102 height 11
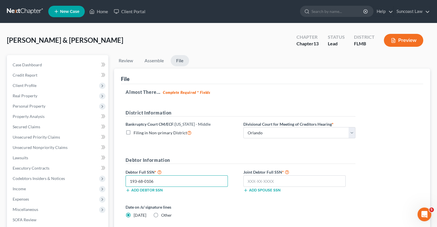
type input "193-68-0106"
click at [304, 183] on input "text" at bounding box center [294, 180] width 102 height 11
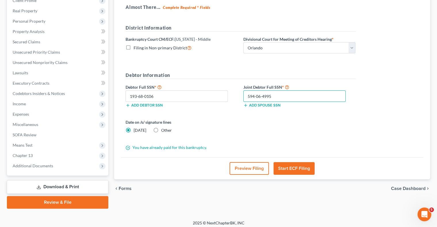
scroll to position [86, 0]
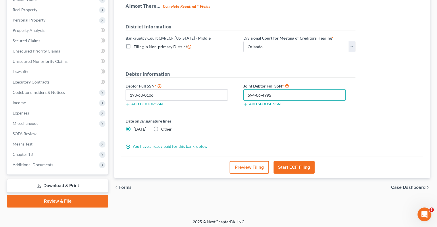
type input "594-06-4995"
click at [298, 169] on button "Start ECF Filing" at bounding box center [293, 167] width 41 height 13
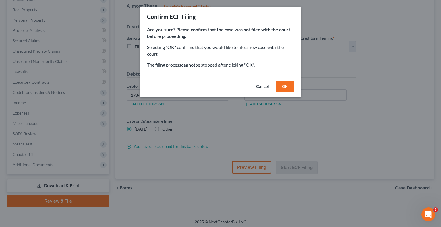
click at [286, 87] on button "OK" at bounding box center [285, 86] width 18 height 11
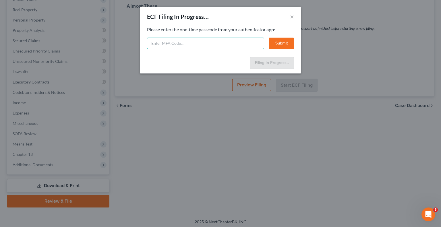
click at [217, 46] on input "text" at bounding box center [205, 43] width 117 height 11
type input "5"
type input "372318"
click at [291, 42] on button "Submit" at bounding box center [281, 43] width 25 height 11
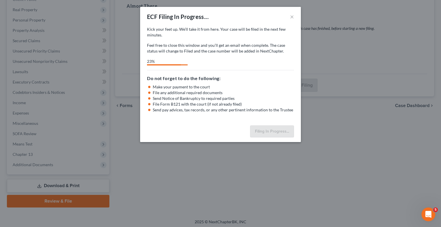
select select "2"
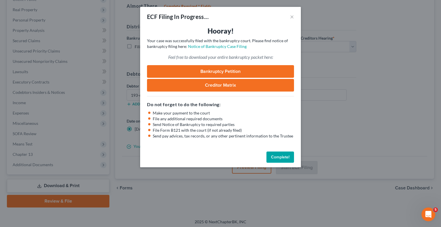
click at [287, 156] on button "Complete!" at bounding box center [280, 157] width 28 height 11
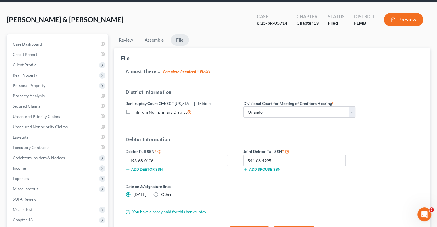
scroll to position [0, 0]
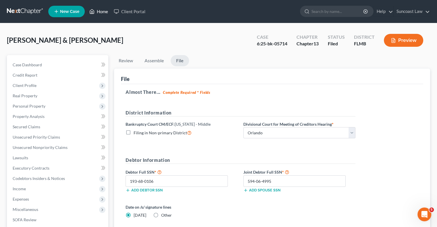
click at [102, 12] on link "Home" at bounding box center [98, 11] width 24 height 10
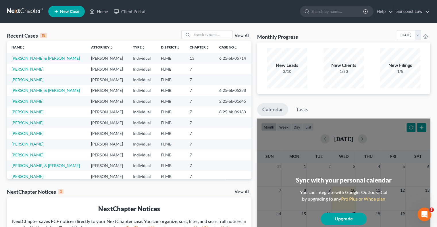
click at [28, 57] on link "[PERSON_NAME] & [PERSON_NAME]" at bounding box center [45, 58] width 68 height 5
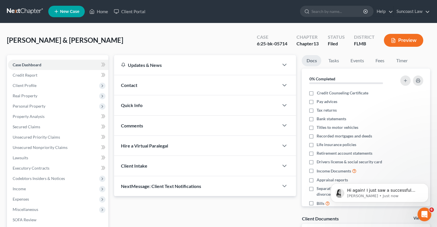
scroll to position [151, 0]
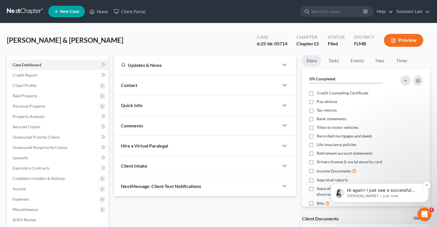
click at [396, 190] on p "Hi again! I just saw a successful filing go through for your [PERSON_NAME] case…" at bounding box center [384, 191] width 74 height 6
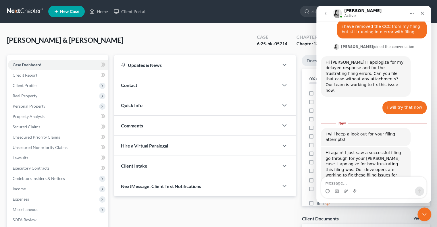
scroll to position [161, 0]
click at [390, 185] on textarea "Message…" at bounding box center [373, 182] width 105 height 10
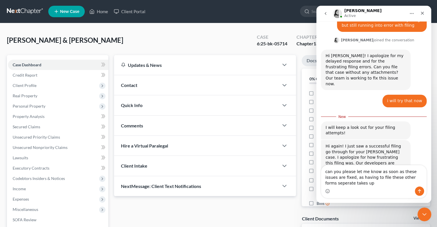
scroll to position [172, 0]
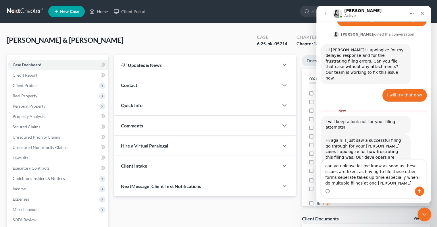
type textarea "can you please let me know as soon as these issues are fixed, as having to file…"
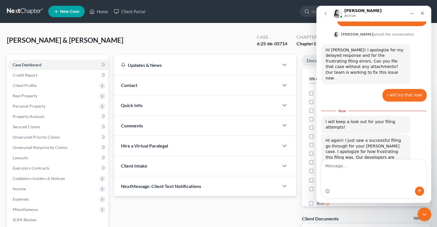
scroll to position [185, 0]
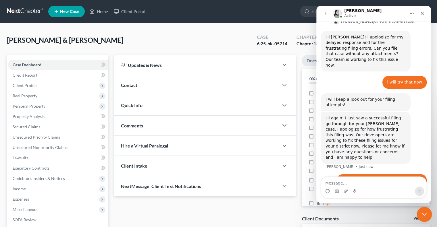
click at [425, 212] on icon "Close Intercom Messenger" at bounding box center [423, 213] width 7 height 7
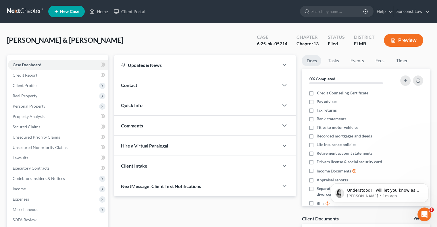
scroll to position [0, 0]
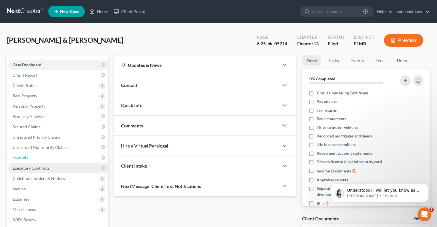
drag, startPoint x: 35, startPoint y: 156, endPoint x: 51, endPoint y: 165, distance: 18.1
click at [35, 156] on link "Lawsuits" at bounding box center [58, 158] width 100 height 10
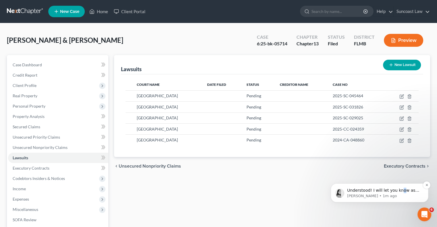
click at [397, 192] on p "Understood! I will let you know as soon as those fixes have been deployed!" at bounding box center [384, 191] width 74 height 6
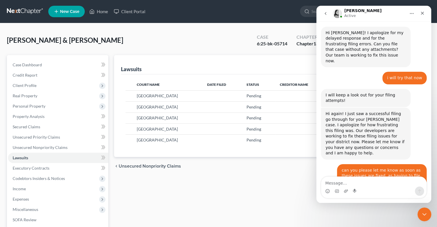
scroll to position [217, 0]
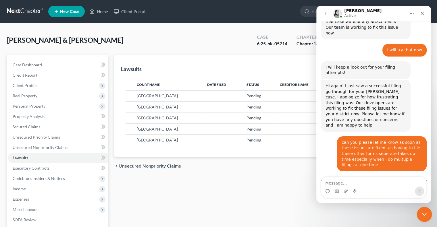
click at [423, 211] on icon "Close Intercom Messenger" at bounding box center [423, 213] width 7 height 7
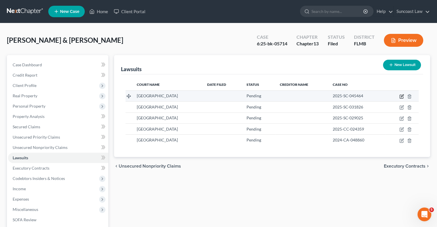
click at [401, 96] on icon "button" at bounding box center [402, 95] width 3 height 3
select select "0"
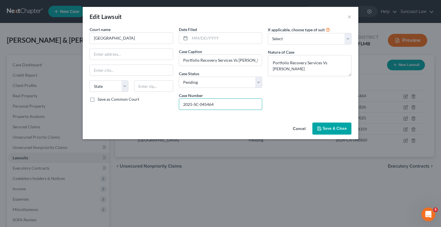
drag, startPoint x: 235, startPoint y: 102, endPoint x: 138, endPoint y: 112, distance: 98.4
click at [138, 112] on div "Court name * [GEOGRAPHIC_DATA] [US_STATE] AK AR AZ CA CO [GEOGRAPHIC_DATA] DE […" at bounding box center [221, 70] width 268 height 88
click at [349, 18] on button "×" at bounding box center [349, 16] width 4 height 7
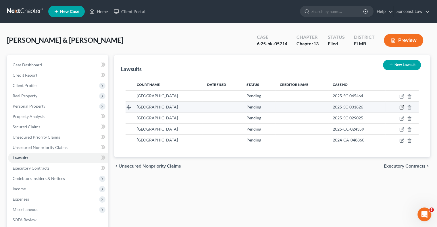
click at [401, 108] on icon "button" at bounding box center [401, 107] width 5 height 5
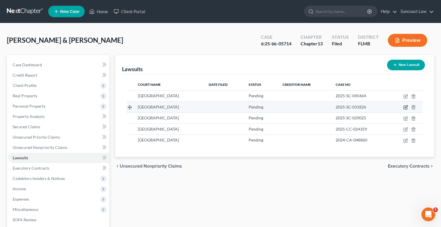
select select "0"
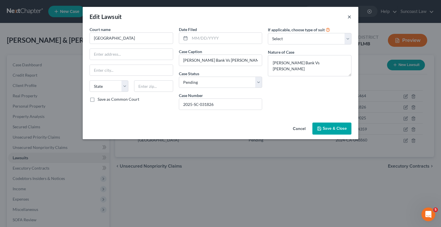
click at [349, 16] on button "×" at bounding box center [349, 16] width 4 height 7
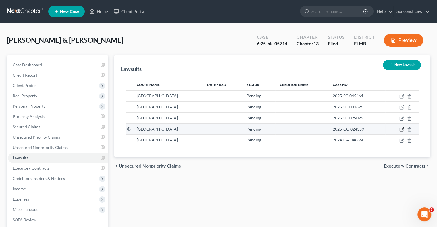
click at [400, 128] on icon "button" at bounding box center [401, 129] width 5 height 5
select select "0"
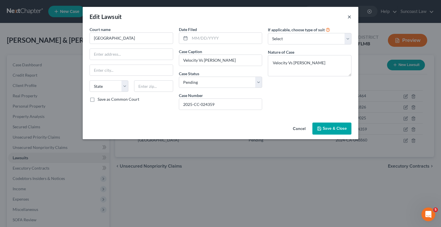
click at [350, 17] on button "×" at bounding box center [349, 16] width 4 height 7
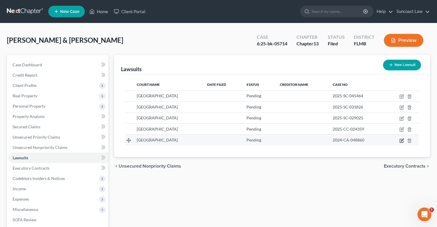
click at [402, 141] on icon "button" at bounding box center [401, 140] width 5 height 5
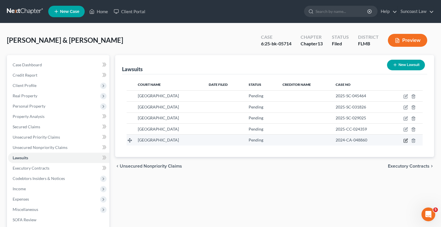
select select "0"
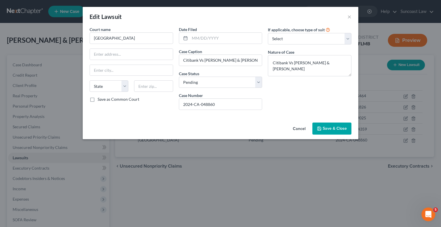
click at [351, 18] on div "Edit Lawsuit ×" at bounding box center [221, 17] width 276 height 20
click at [341, 125] on button "Save & Close" at bounding box center [331, 129] width 39 height 12
